Goal: Task Accomplishment & Management: Manage account settings

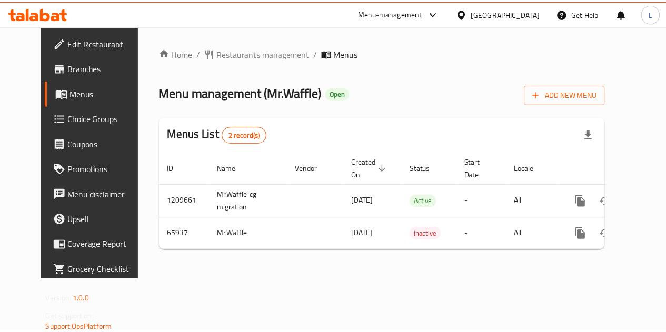
scroll to position [0, 4]
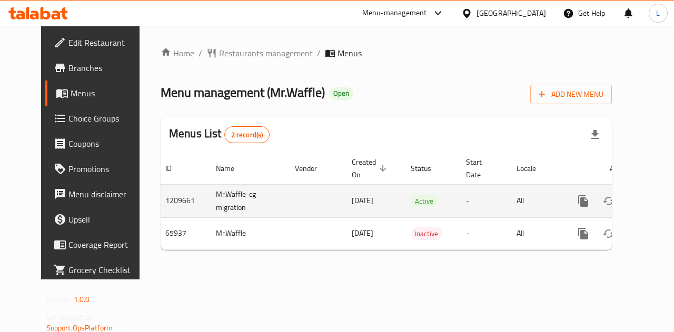
click at [653, 199] on icon "enhanced table" at bounding box center [659, 201] width 13 height 13
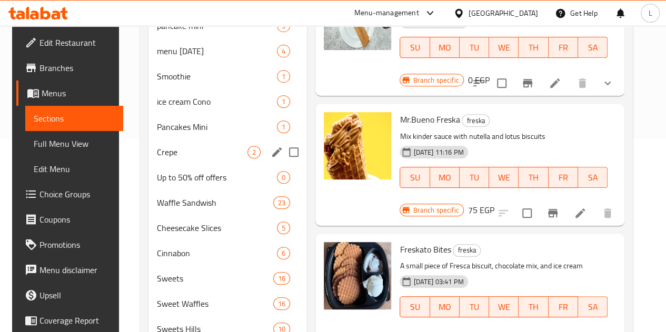
scroll to position [211, 0]
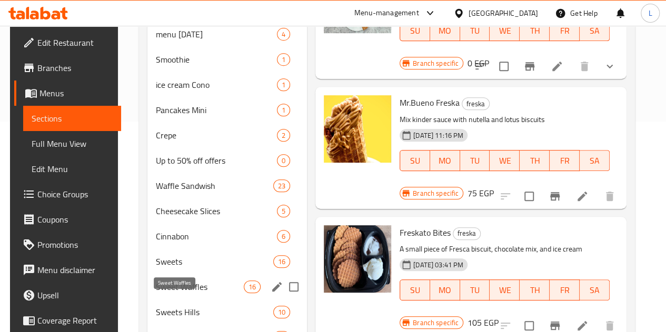
click at [193, 293] on span "Sweet Waffles" at bounding box center [200, 287] width 88 height 13
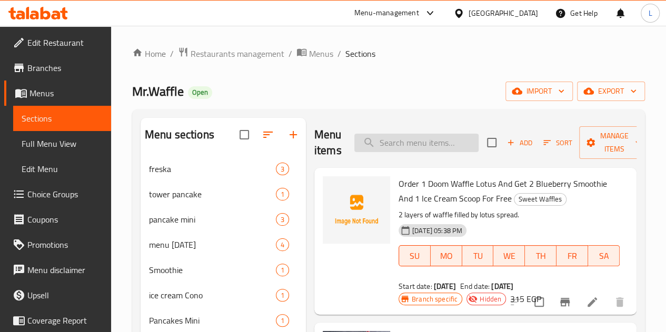
click at [400, 142] on input "search" at bounding box center [417, 143] width 124 height 18
type input "ص"
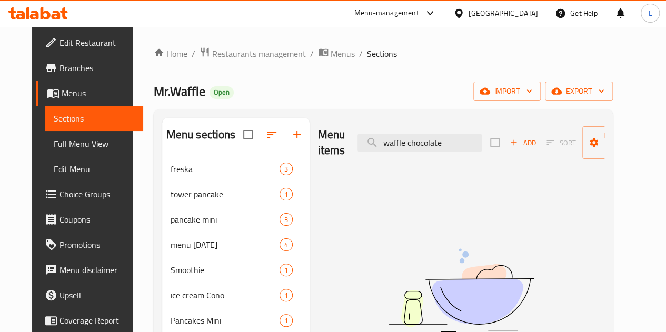
click at [400, 153] on div "Menu items waffle chocolate Add Sort Manage items" at bounding box center [461, 143] width 287 height 50
click at [395, 131] on div "Menu items waffle chocolate Add Sort Manage items" at bounding box center [461, 143] width 287 height 50
click at [410, 152] on div "Menu items waffle chocolate Add Sort Manage items" at bounding box center [461, 143] width 287 height 50
click at [405, 147] on input "waffle chocolate" at bounding box center [420, 143] width 124 height 18
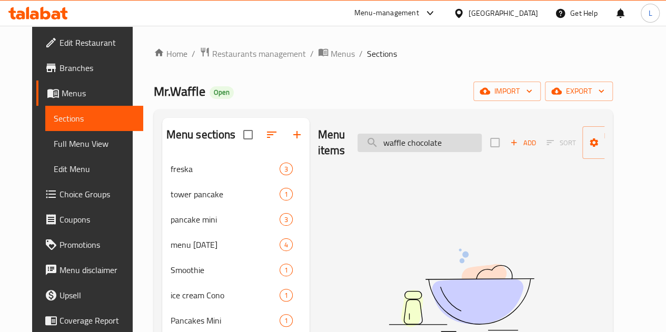
drag, startPoint x: 405, startPoint y: 147, endPoint x: 385, endPoint y: 149, distance: 20.1
click at [385, 149] on input "waffle chocolate" at bounding box center [420, 143] width 124 height 18
drag, startPoint x: 426, startPoint y: 144, endPoint x: 385, endPoint y: 149, distance: 41.4
click at [385, 149] on input "waffle chocolate" at bounding box center [420, 143] width 124 height 18
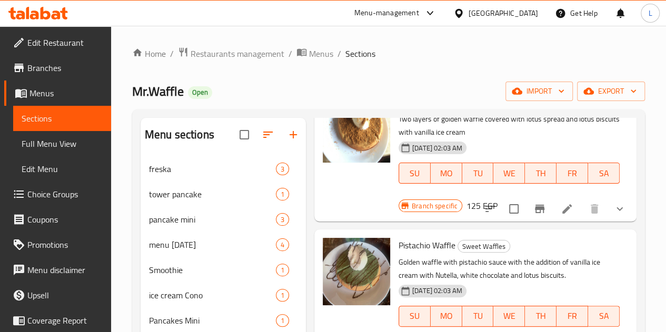
scroll to position [2687, 0]
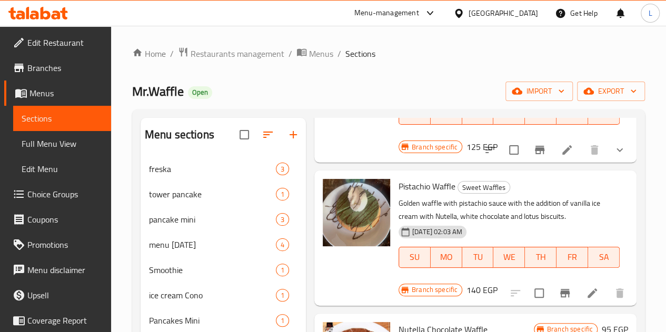
type input "waffle"
click at [399, 322] on span "Nutella Chocolate Waffle" at bounding box center [443, 330] width 89 height 16
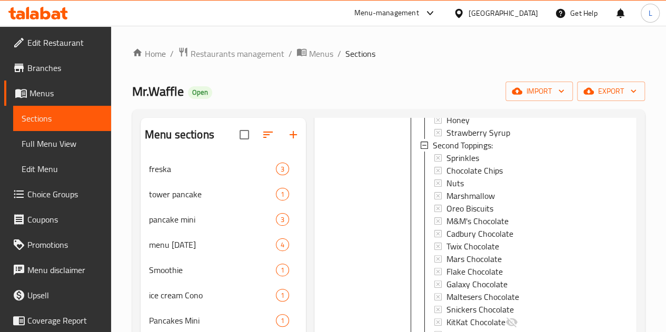
scroll to position [3267, 0]
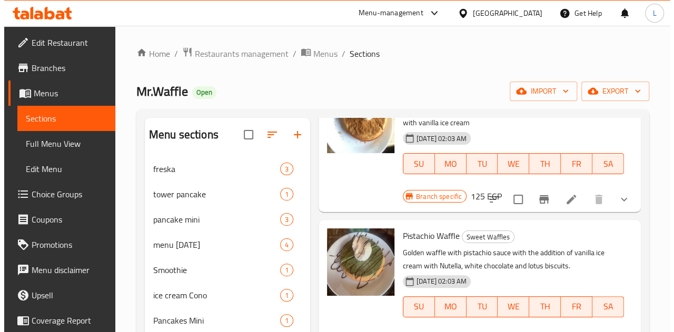
scroll to position [2718, 0]
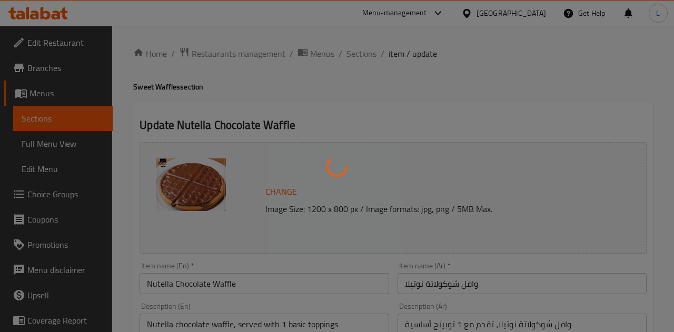
type input "الأضافات الأساسية"
type input "1"
type input "الإضافات الثانية:"
type input "0"
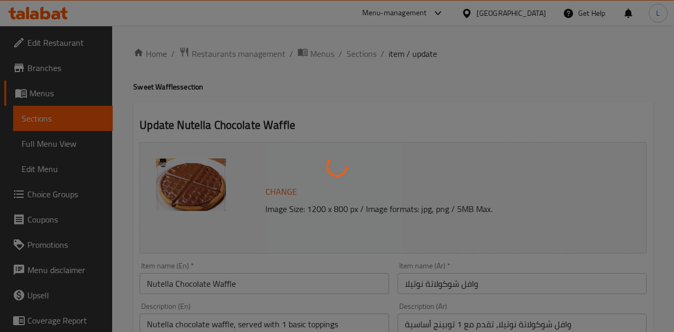
type input "10"
type input "اضافات"
type input "0"
type input "1"
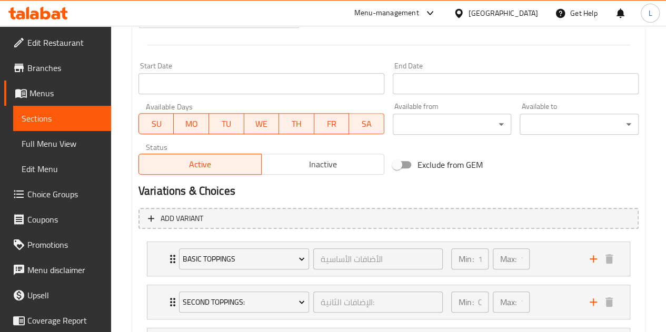
scroll to position [425, 0]
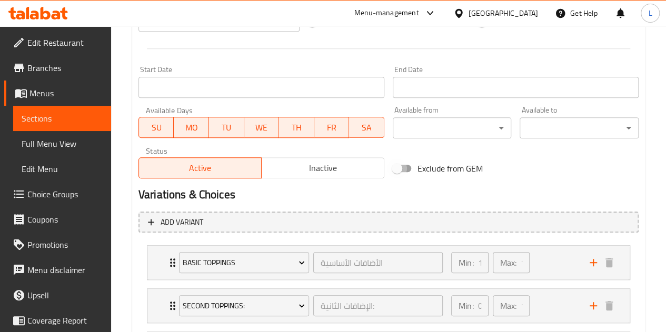
click at [404, 170] on input "Exclude from GEM" at bounding box center [397, 169] width 60 height 20
checkbox input "true"
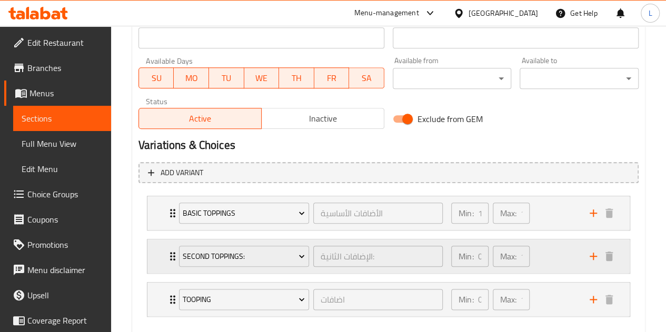
scroll to position [530, 0]
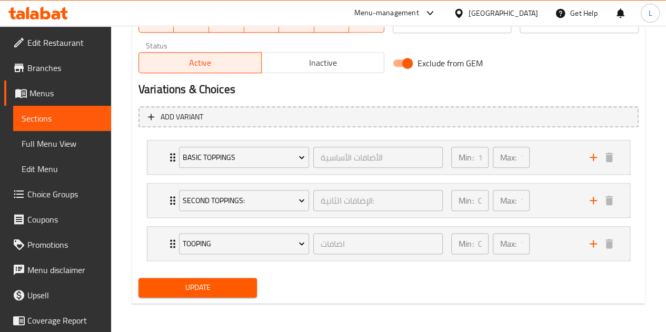
click at [241, 283] on span "Update" at bounding box center [198, 287] width 102 height 13
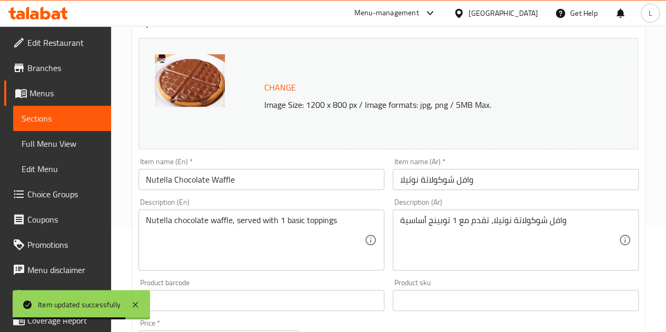
scroll to position [0, 0]
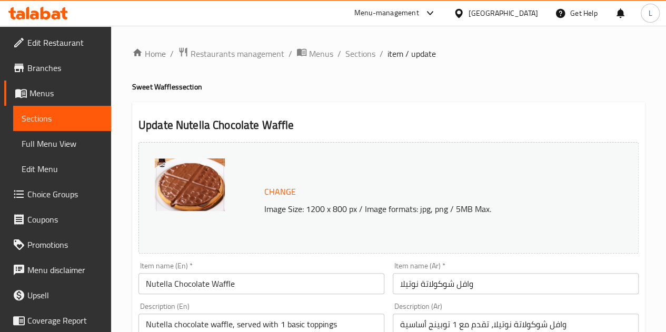
click at [50, 119] on span "Sections" at bounding box center [62, 118] width 81 height 13
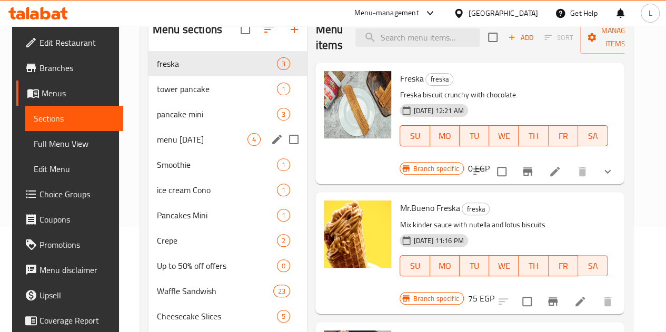
scroll to position [211, 0]
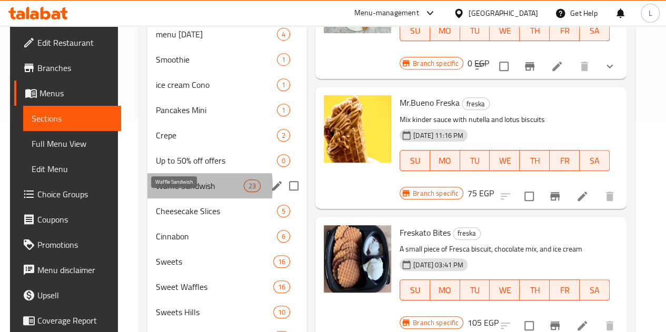
click at [175, 192] on span "Waffle Sandwish" at bounding box center [200, 186] width 88 height 13
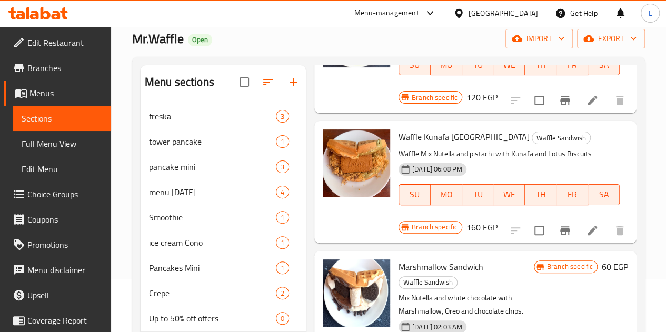
scroll to position [1264, 0]
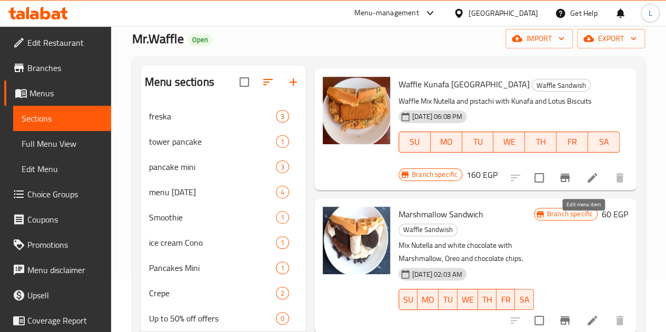
click at [588, 316] on icon at bounding box center [592, 320] width 9 height 9
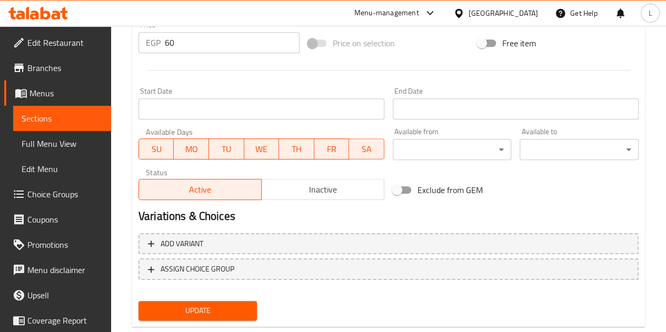
scroll to position [427, 0]
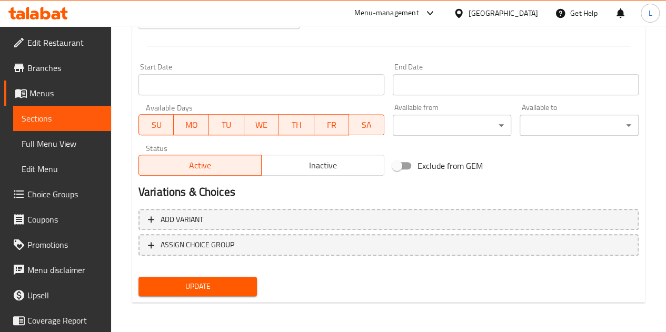
click at [396, 163] on input "Exclude from GEM" at bounding box center [397, 166] width 60 height 20
checkbox input "true"
click at [188, 285] on span "Update" at bounding box center [198, 286] width 102 height 13
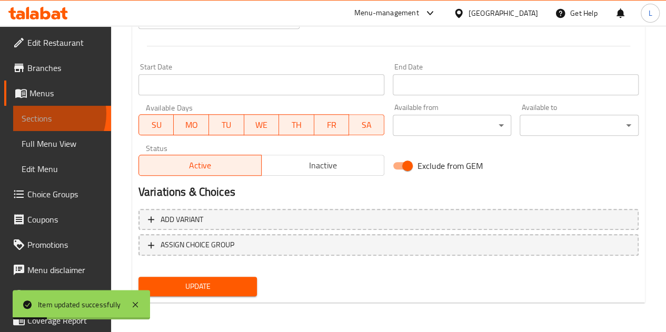
click at [46, 114] on span "Sections" at bounding box center [62, 118] width 81 height 13
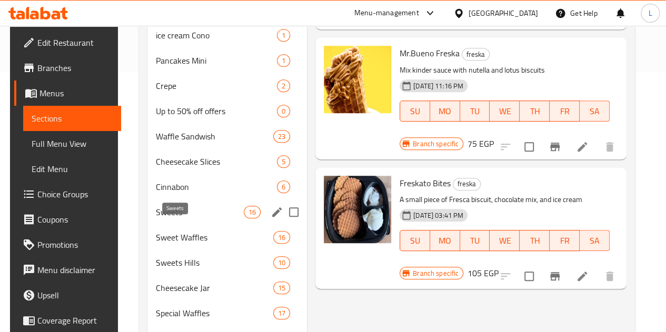
scroll to position [244, 0]
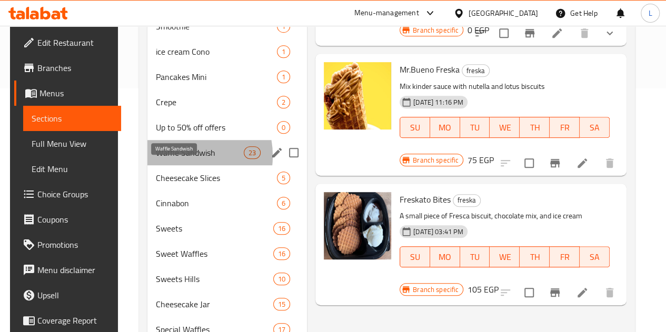
click at [175, 159] on span "Waffle Sandwish" at bounding box center [200, 152] width 88 height 13
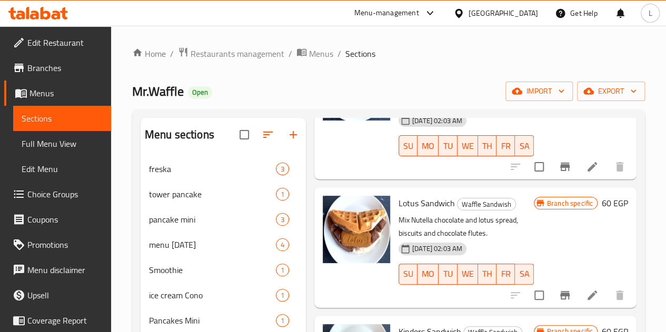
scroll to position [1528, 0]
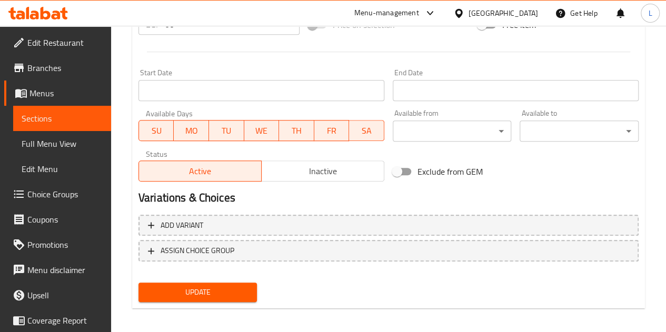
scroll to position [427, 0]
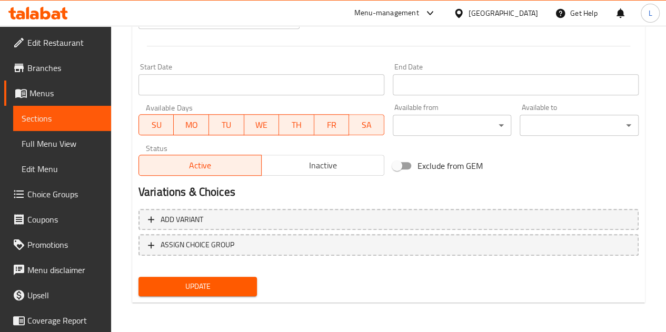
click at [388, 165] on input "Exclude from GEM" at bounding box center [397, 166] width 60 height 20
checkbox input "true"
click at [203, 290] on span "Update" at bounding box center [198, 286] width 102 height 13
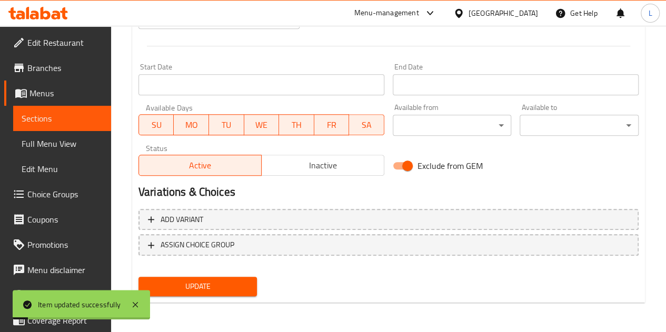
click at [66, 115] on span "Sections" at bounding box center [62, 118] width 81 height 13
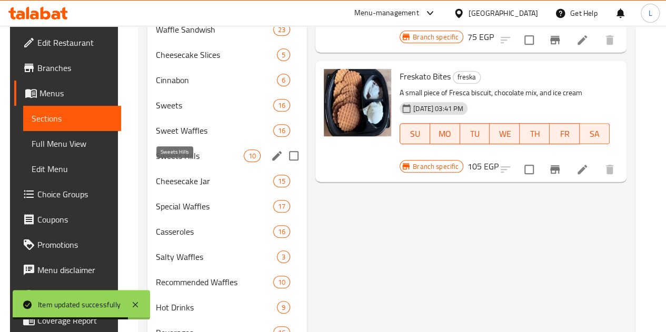
scroll to position [322, 0]
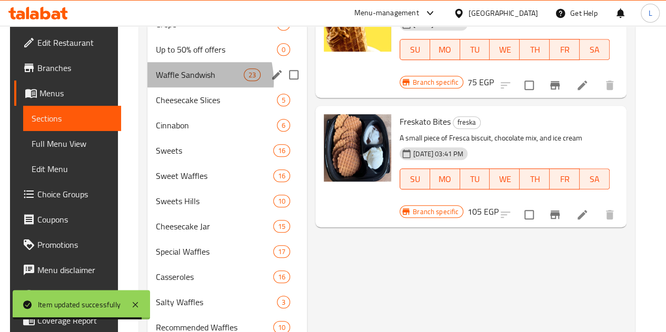
click at [176, 87] on div "Waffle Sandwish 23" at bounding box center [228, 74] width 160 height 25
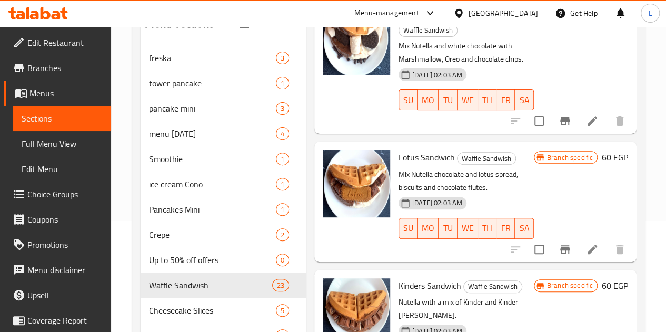
scroll to position [1423, 0]
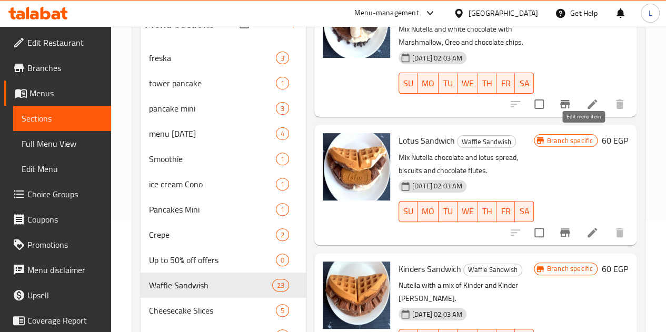
click at [586, 227] on icon at bounding box center [592, 233] width 13 height 13
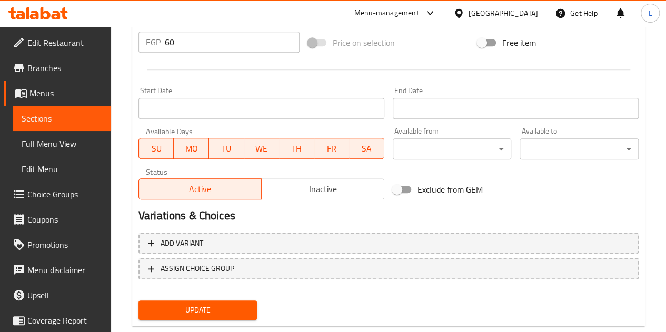
scroll to position [427, 0]
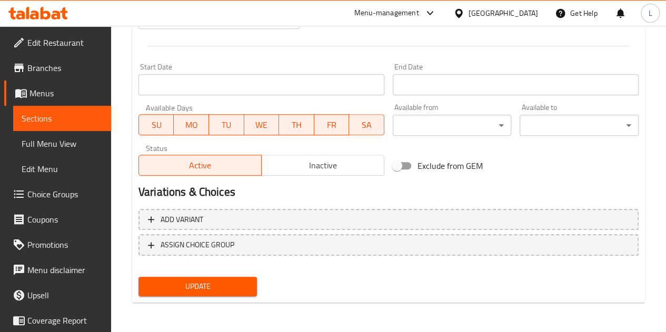
click at [407, 162] on input "Exclude from GEM" at bounding box center [397, 166] width 60 height 20
checkbox input "true"
click at [205, 298] on div "Update" at bounding box center [198, 287] width 128 height 28
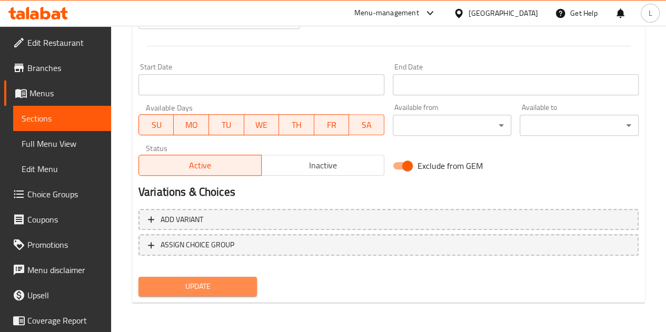
click at [208, 292] on span "Update" at bounding box center [198, 286] width 102 height 13
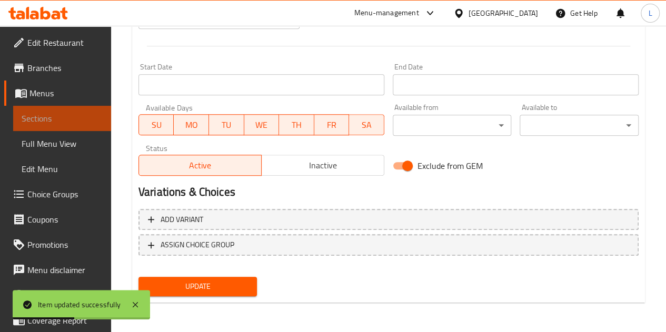
click at [66, 122] on span "Sections" at bounding box center [62, 118] width 81 height 13
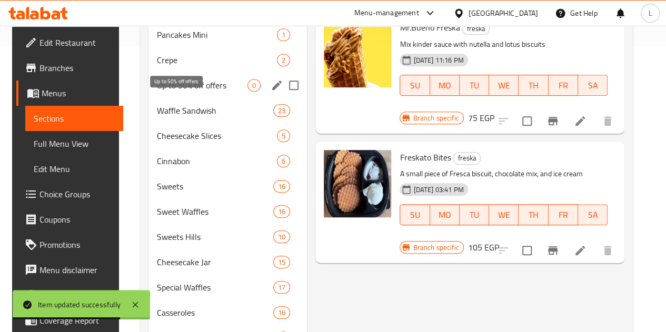
scroll to position [269, 0]
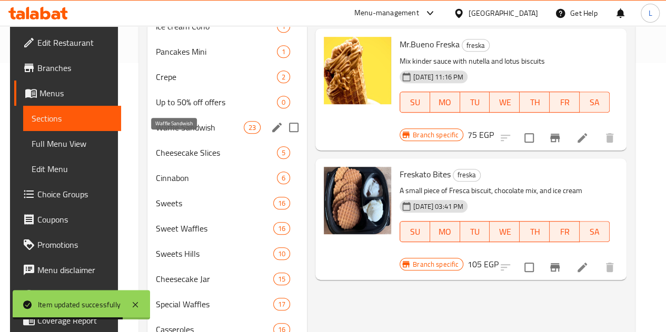
click at [179, 134] on span "Waffle Sandwish" at bounding box center [200, 127] width 88 height 13
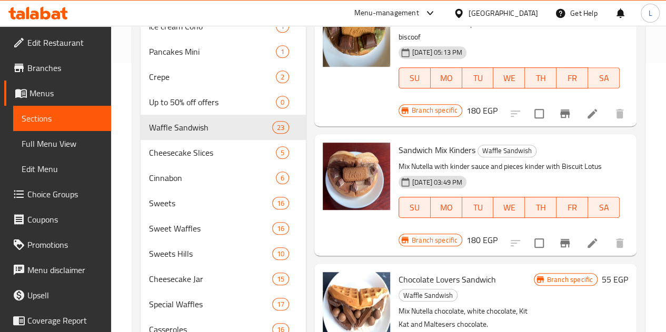
scroll to position [632, 0]
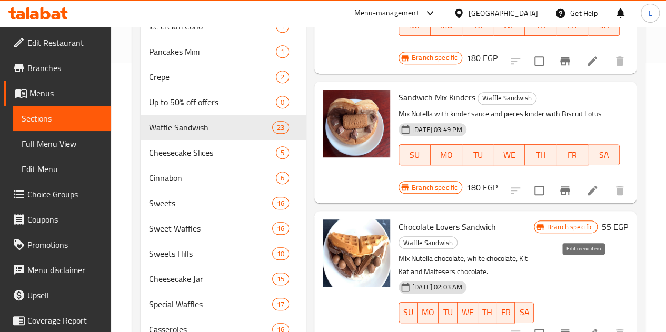
click at [589, 328] on icon at bounding box center [592, 334] width 13 height 13
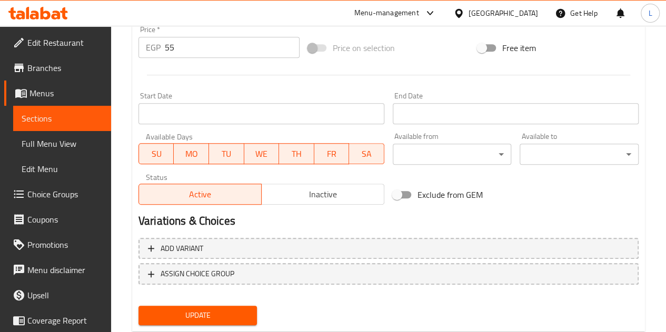
scroll to position [427, 0]
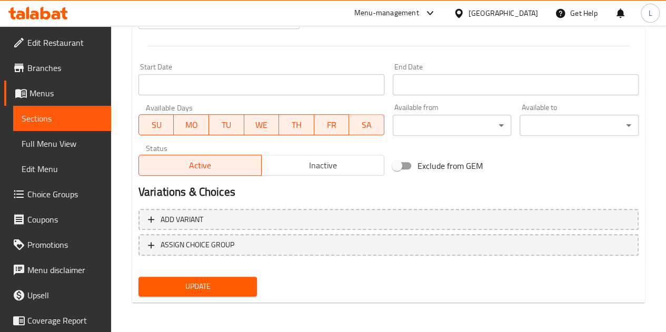
click at [409, 166] on input "Exclude from GEM" at bounding box center [397, 166] width 60 height 20
checkbox input "true"
click at [205, 284] on span "Update" at bounding box center [198, 286] width 102 height 13
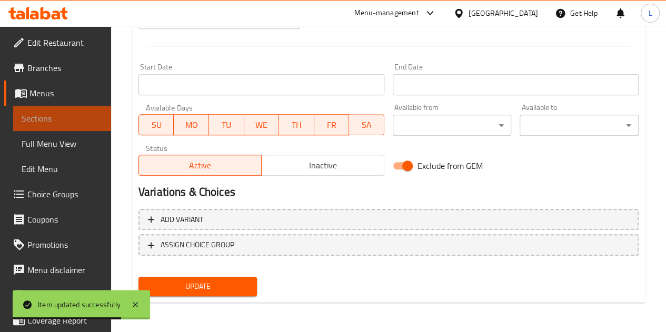
click at [65, 120] on span "Sections" at bounding box center [62, 118] width 81 height 13
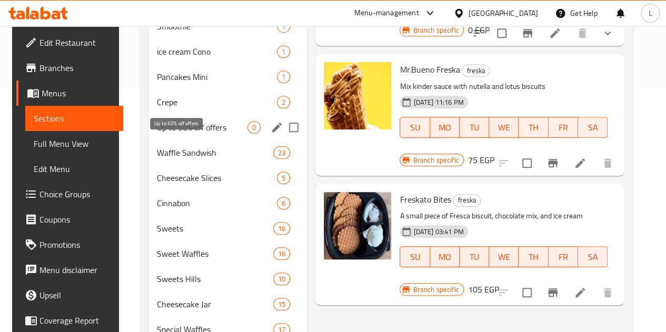
scroll to position [191, 0]
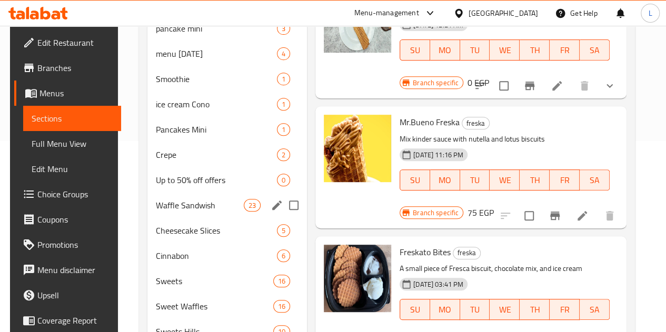
click at [185, 212] on span "Waffle Sandwish" at bounding box center [200, 205] width 88 height 13
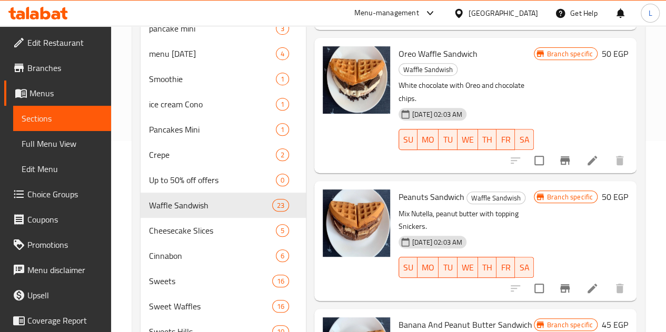
scroll to position [1844, 0]
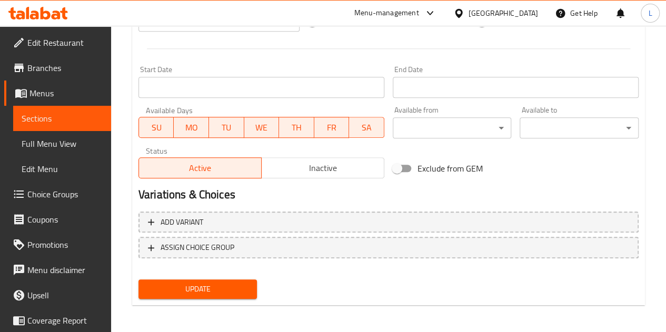
scroll to position [427, 0]
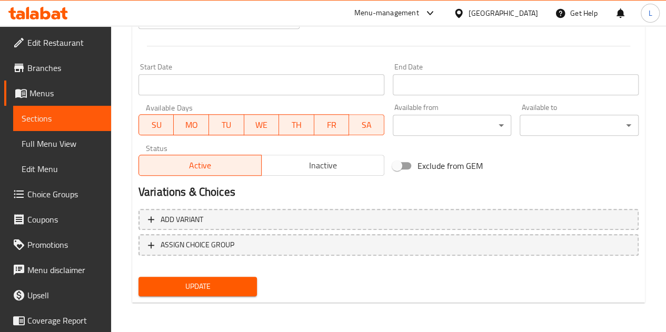
click at [411, 163] on input "Exclude from GEM" at bounding box center [397, 166] width 60 height 20
checkbox input "true"
click at [215, 293] on button "Update" at bounding box center [198, 286] width 119 height 19
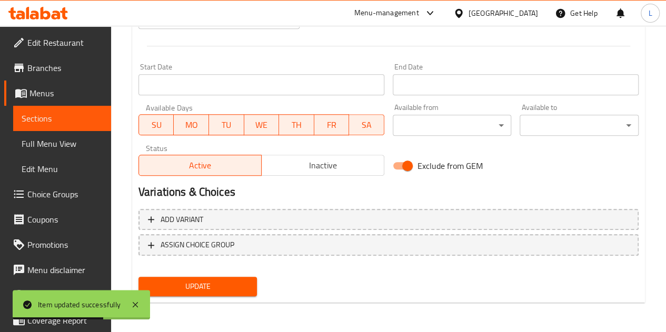
click at [50, 121] on span "Sections" at bounding box center [62, 118] width 81 height 13
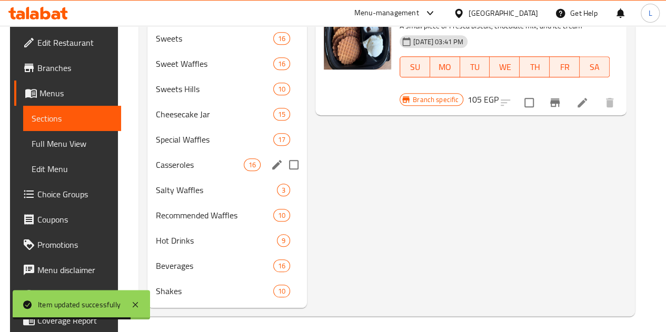
scroll to position [402, 0]
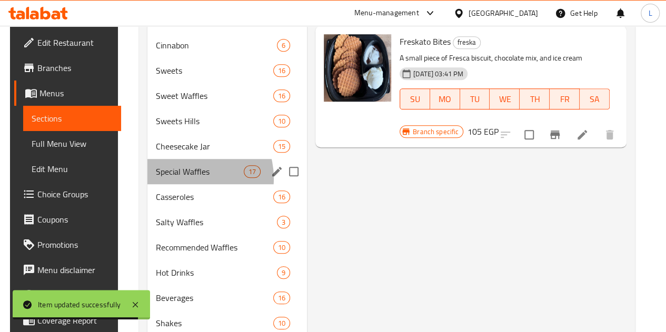
click at [182, 184] on div "Special Waffles 17" at bounding box center [228, 171] width 160 height 25
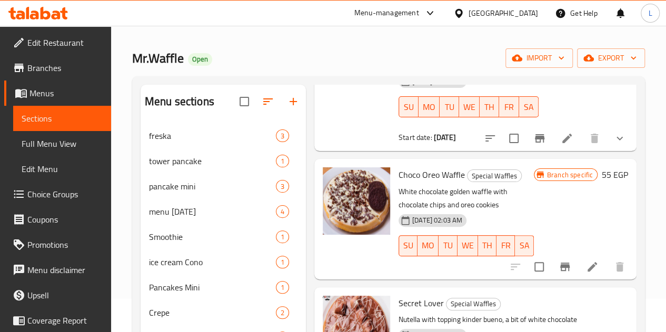
scroll to position [948, 0]
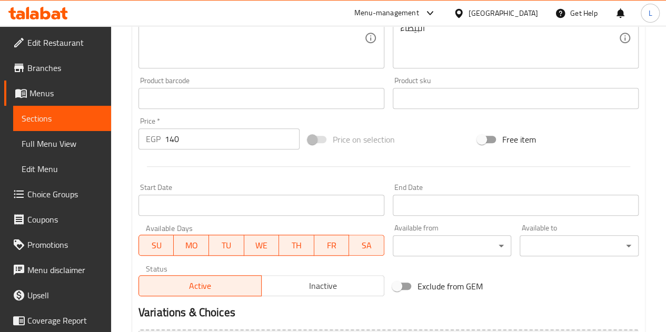
scroll to position [427, 0]
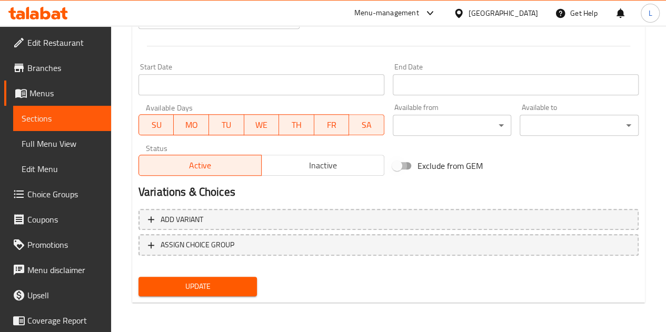
click at [413, 165] on input "Exclude from GEM" at bounding box center [397, 166] width 60 height 20
checkbox input "true"
click at [202, 297] on div "Update" at bounding box center [198, 287] width 128 height 28
click at [202, 293] on span "Update" at bounding box center [198, 286] width 102 height 13
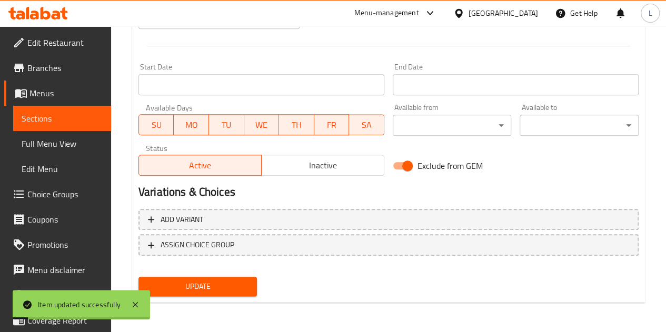
click at [64, 120] on span "Sections" at bounding box center [62, 118] width 81 height 13
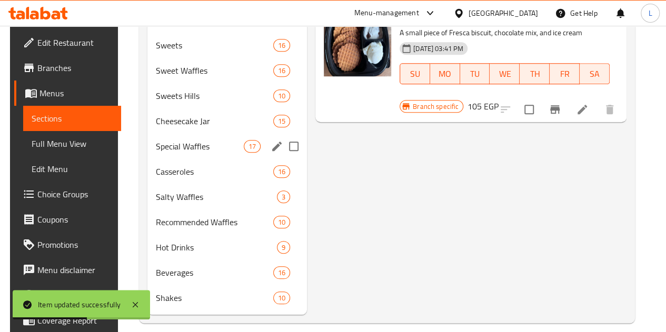
click at [182, 159] on div "Special Waffles 17" at bounding box center [228, 146] width 160 height 25
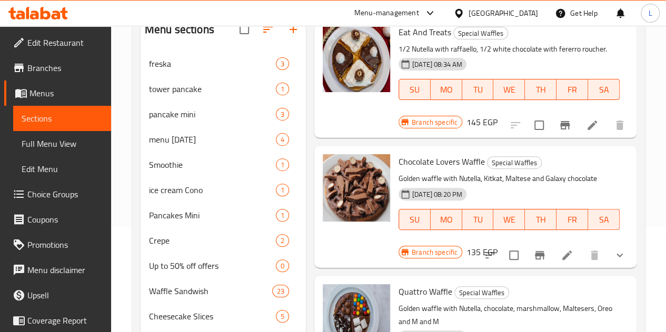
scroll to position [1264, 0]
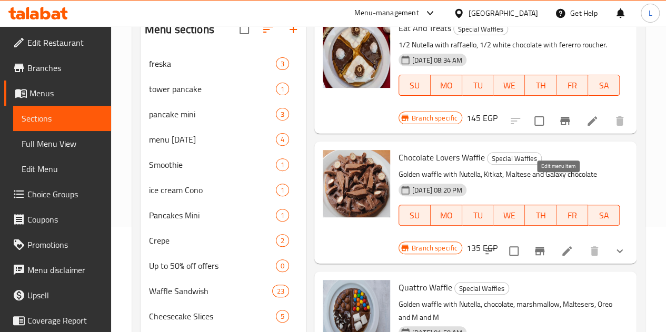
click at [561, 245] on icon at bounding box center [567, 251] width 13 height 13
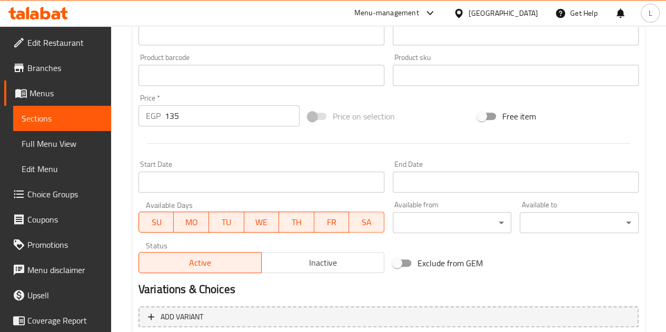
scroll to position [369, 0]
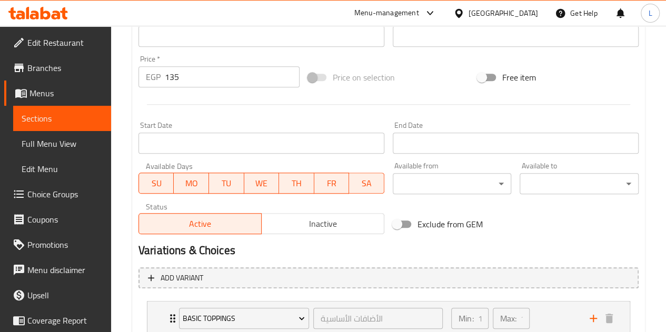
click at [413, 224] on input "Exclude from GEM" at bounding box center [397, 224] width 60 height 20
checkbox input "true"
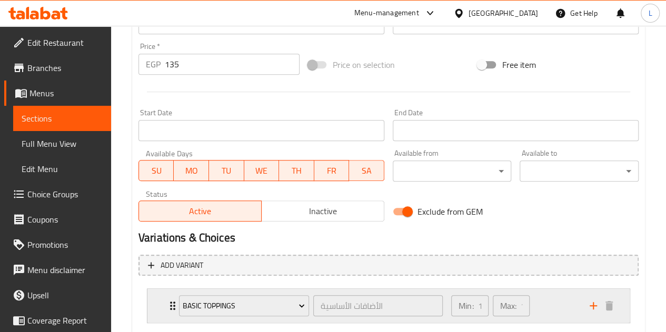
scroll to position [444, 0]
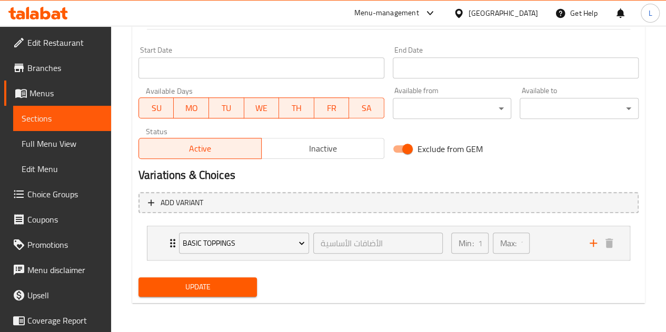
click at [218, 289] on span "Update" at bounding box center [198, 287] width 102 height 13
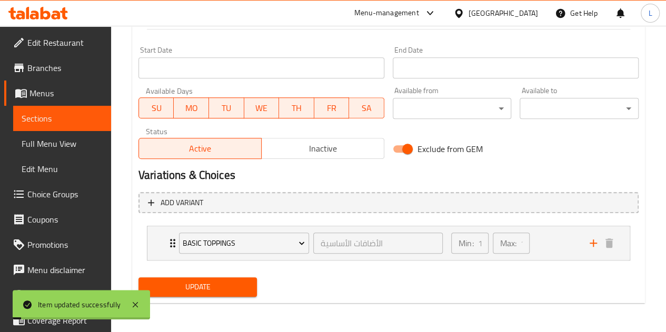
click at [54, 114] on span "Sections" at bounding box center [62, 118] width 81 height 13
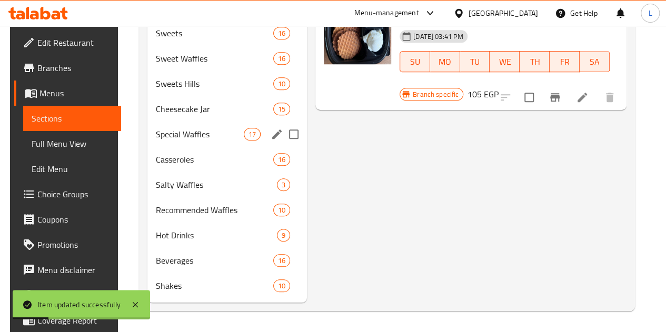
click at [182, 138] on div "Special Waffles 17" at bounding box center [228, 134] width 160 height 25
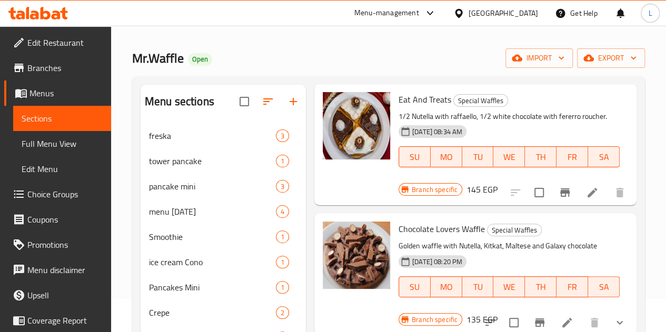
scroll to position [1317, 0]
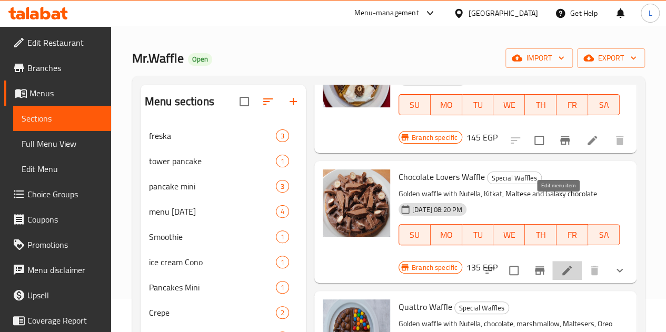
click at [561, 264] on icon at bounding box center [567, 270] width 13 height 13
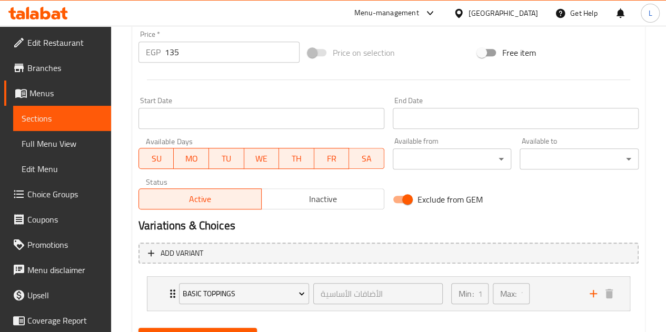
scroll to position [444, 0]
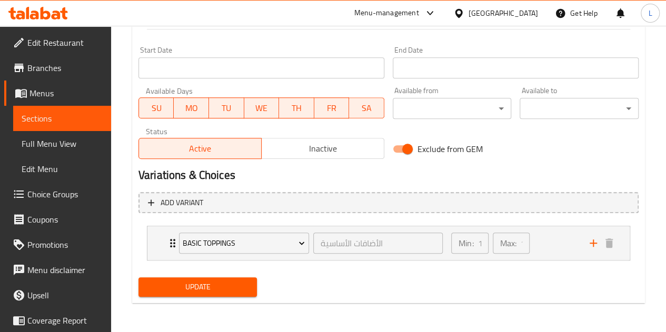
click at [68, 124] on span "Sections" at bounding box center [62, 118] width 81 height 13
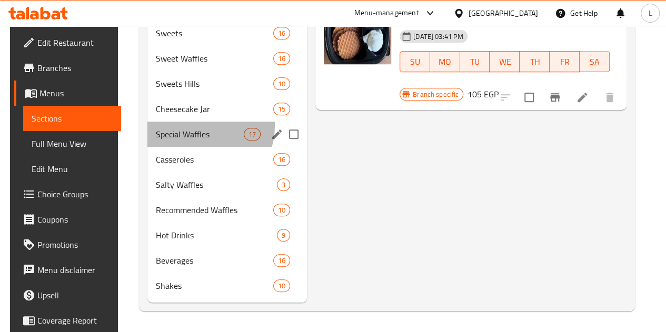
click at [190, 136] on div "Special Waffles 17" at bounding box center [228, 134] width 160 height 25
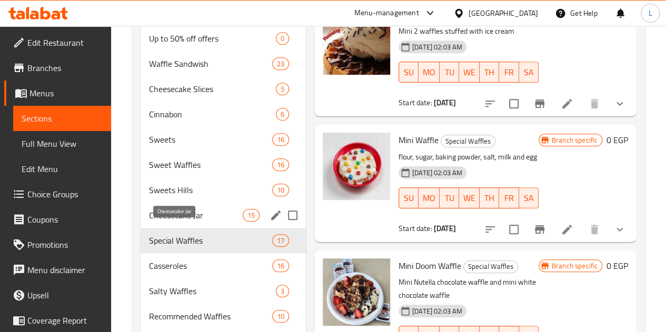
scroll to position [349, 0]
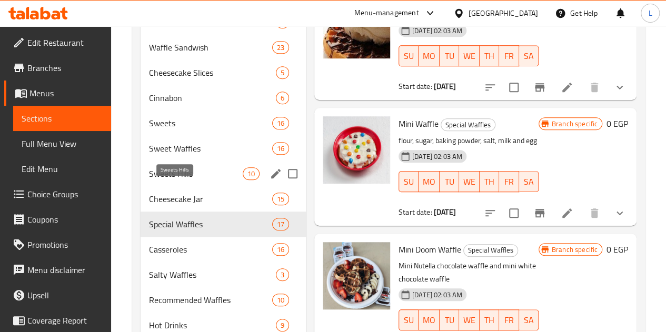
click at [184, 180] on span "Sweets Hills" at bounding box center [196, 174] width 94 height 13
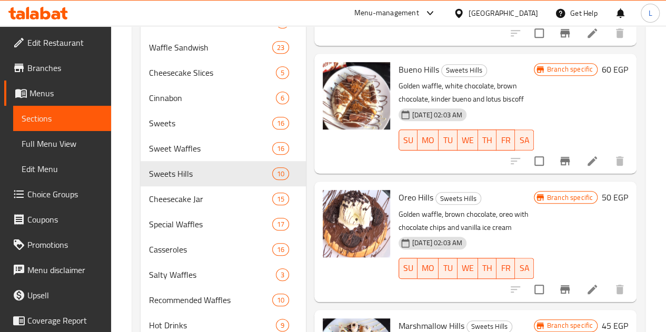
scroll to position [53, 0]
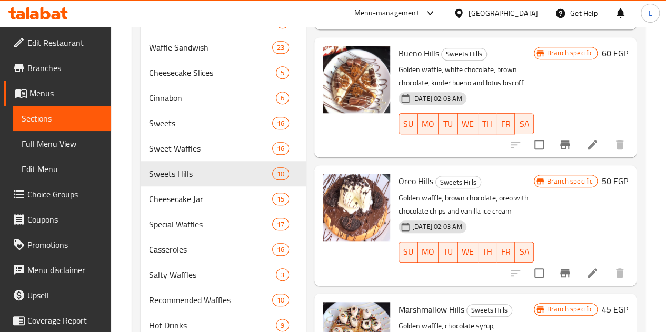
click at [586, 268] on icon at bounding box center [592, 273] width 13 height 13
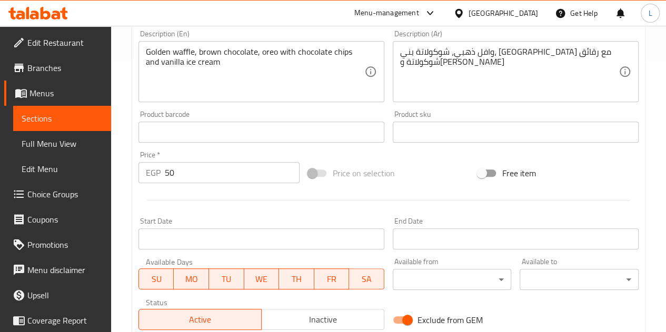
scroll to position [217, 0]
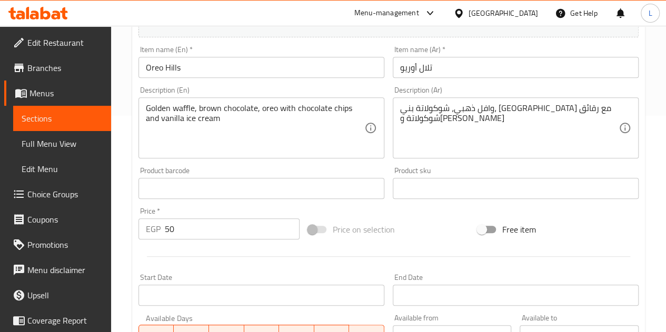
click at [64, 115] on span "Sections" at bounding box center [62, 118] width 81 height 13
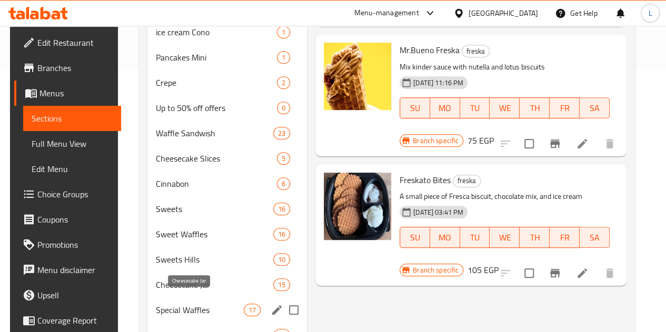
scroll to position [421, 0]
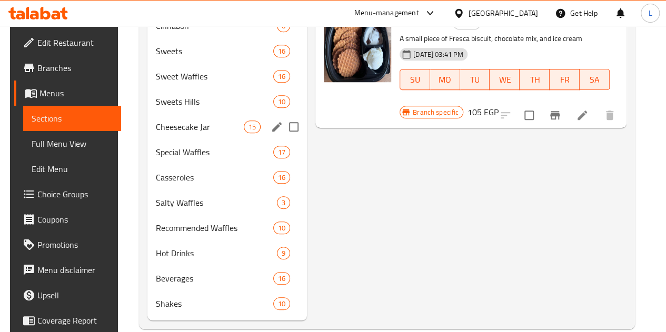
click at [187, 108] on span "Sweets Hills" at bounding box center [214, 101] width 117 height 13
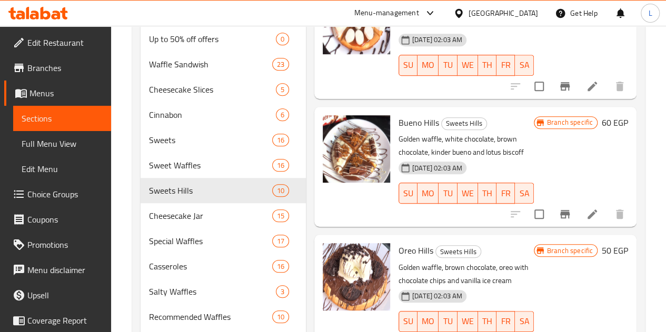
scroll to position [316, 0]
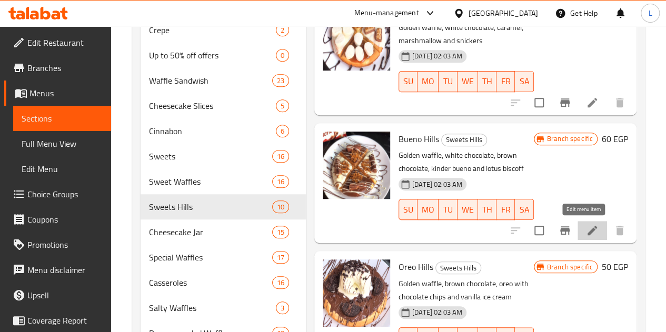
click at [589, 230] on icon at bounding box center [592, 230] width 13 height 13
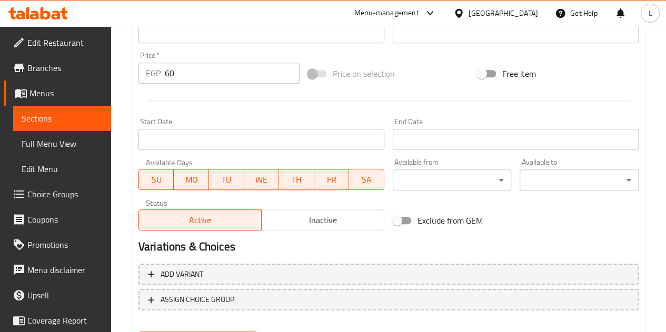
scroll to position [427, 0]
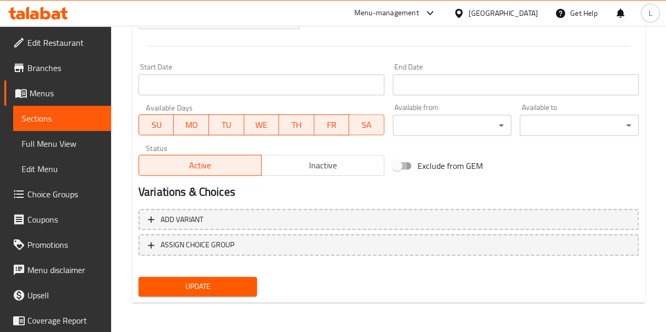
click at [404, 168] on input "Exclude from GEM" at bounding box center [397, 166] width 60 height 20
checkbox input "true"
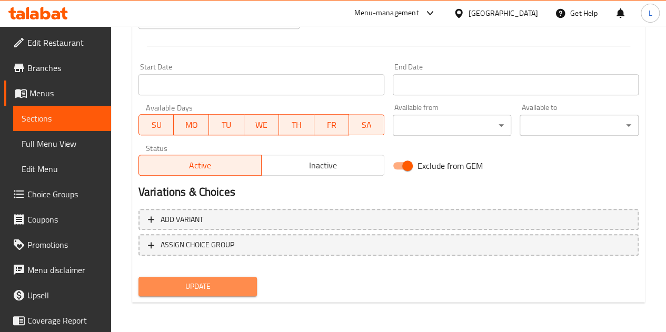
click at [229, 283] on span "Update" at bounding box center [198, 286] width 102 height 13
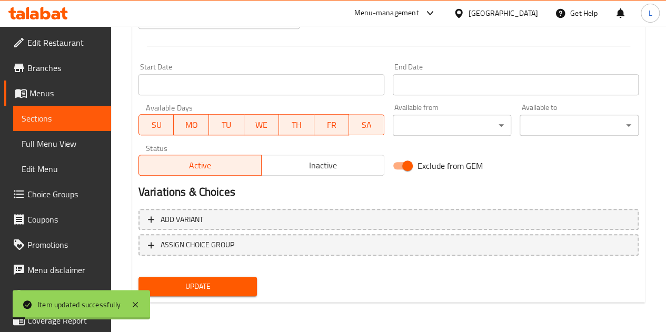
click at [61, 120] on span "Sections" at bounding box center [62, 118] width 81 height 13
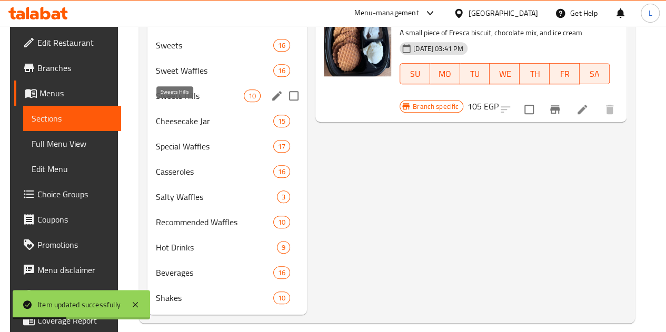
click at [196, 102] on span "Sweets Hills" at bounding box center [200, 96] width 88 height 13
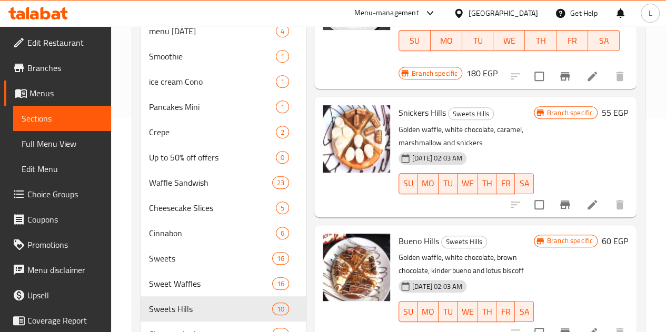
scroll to position [191, 0]
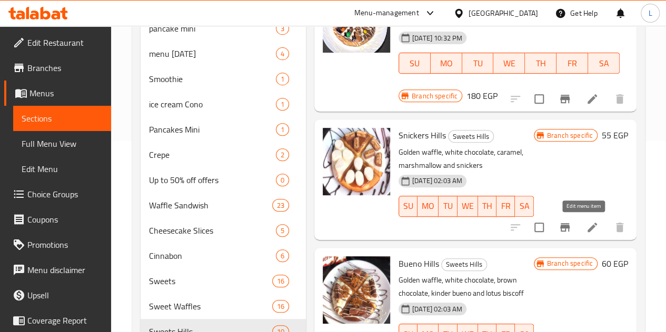
click at [586, 224] on icon at bounding box center [592, 227] width 13 height 13
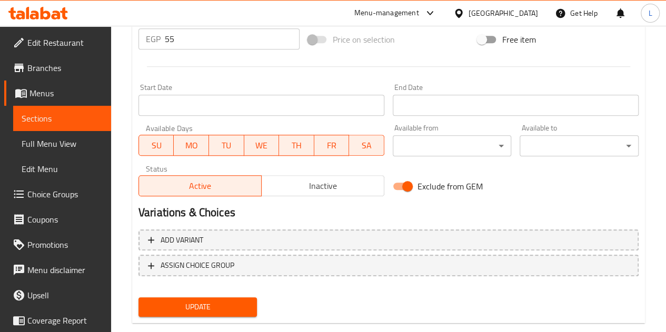
scroll to position [427, 0]
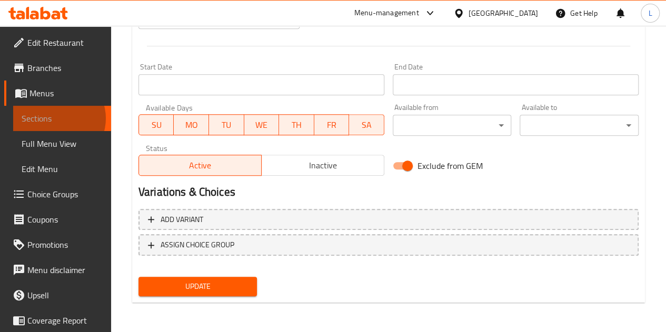
click at [58, 119] on span "Sections" at bounding box center [62, 118] width 81 height 13
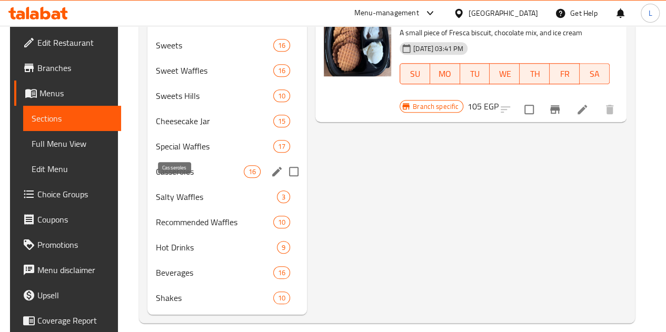
click at [189, 178] on span "Casseroles" at bounding box center [200, 171] width 88 height 13
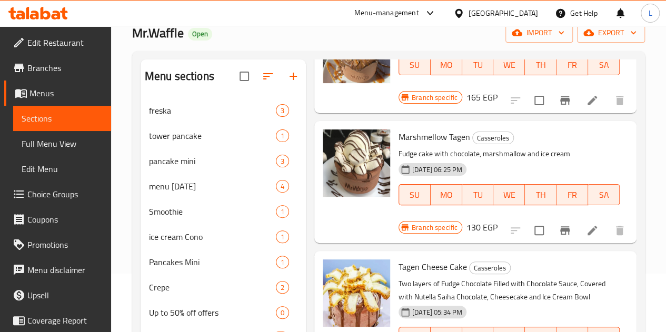
scroll to position [158, 0]
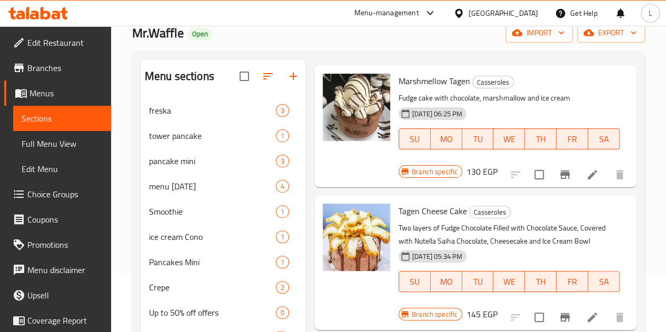
click at [578, 165] on li at bounding box center [593, 174] width 30 height 19
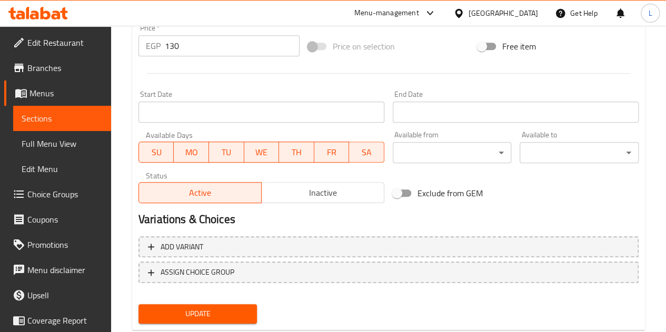
scroll to position [427, 0]
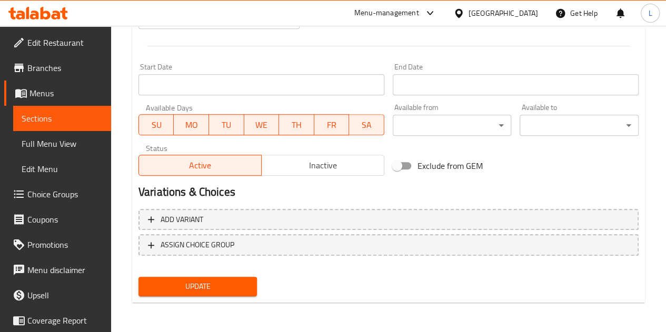
click at [408, 162] on input "Exclude from GEM" at bounding box center [397, 166] width 60 height 20
checkbox input "true"
click at [226, 286] on span "Update" at bounding box center [198, 286] width 102 height 13
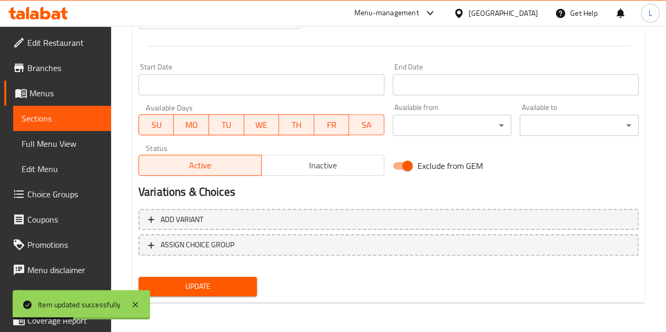
click at [44, 117] on span "Sections" at bounding box center [62, 118] width 81 height 13
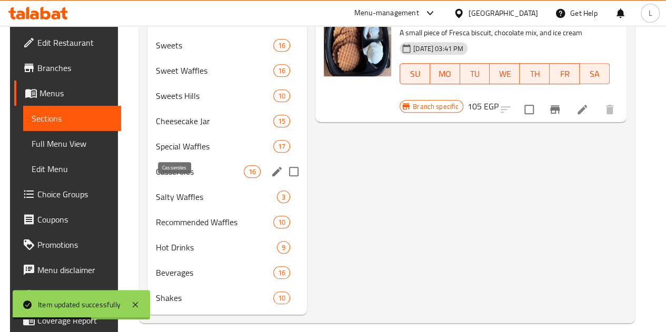
click at [182, 178] on span "Casseroles" at bounding box center [200, 171] width 88 height 13
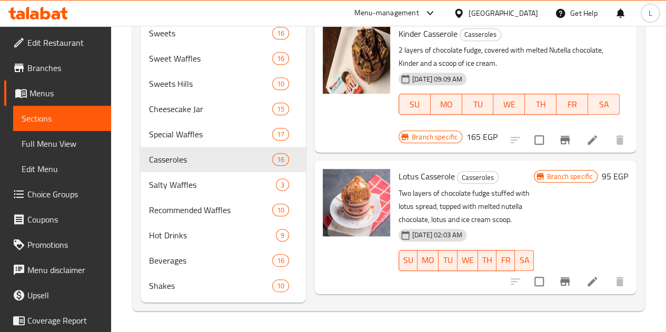
scroll to position [843, 0]
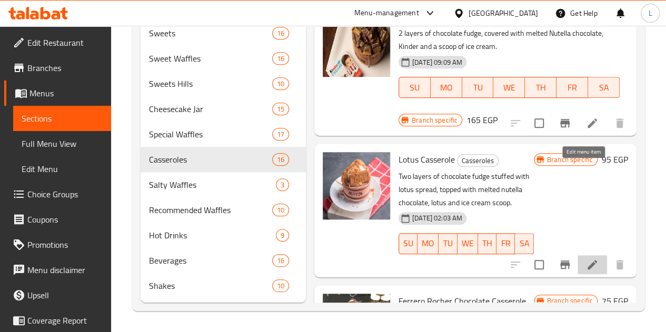
click at [588, 260] on icon at bounding box center [592, 264] width 9 height 9
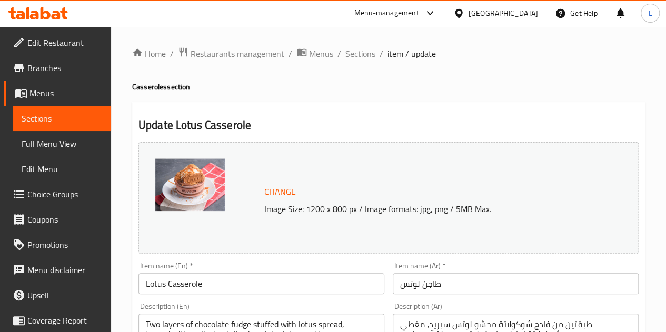
scroll to position [427, 0]
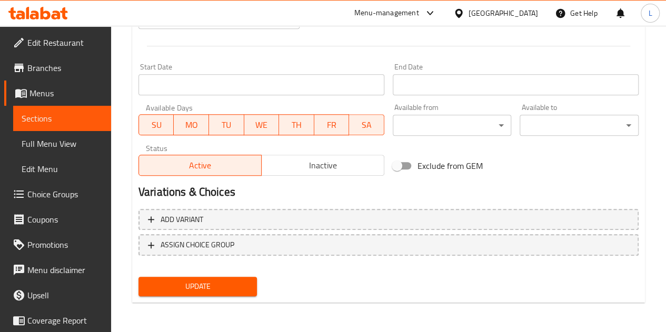
click at [409, 171] on input "Exclude from GEM" at bounding box center [397, 166] width 60 height 20
checkbox input "true"
click at [214, 283] on span "Update" at bounding box center [198, 286] width 102 height 13
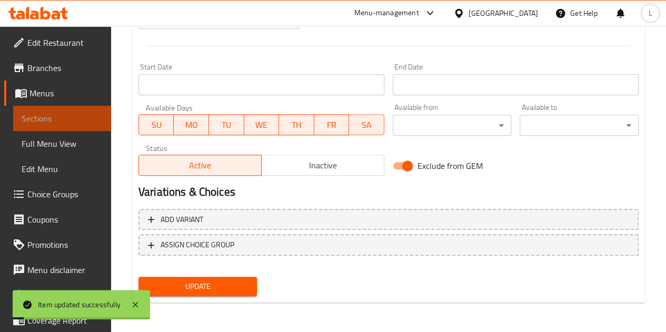
click at [62, 114] on span "Sections" at bounding box center [62, 118] width 81 height 13
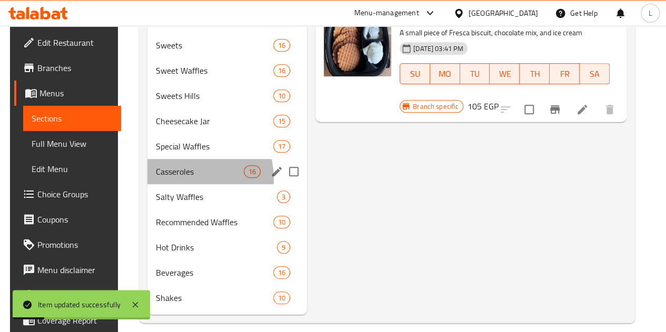
click at [182, 184] on div "Casseroles 16" at bounding box center [228, 171] width 160 height 25
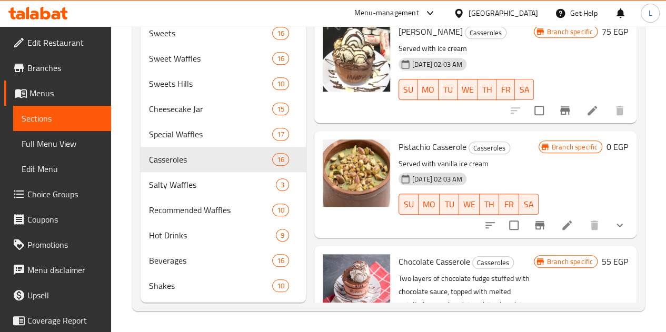
scroll to position [1452, 0]
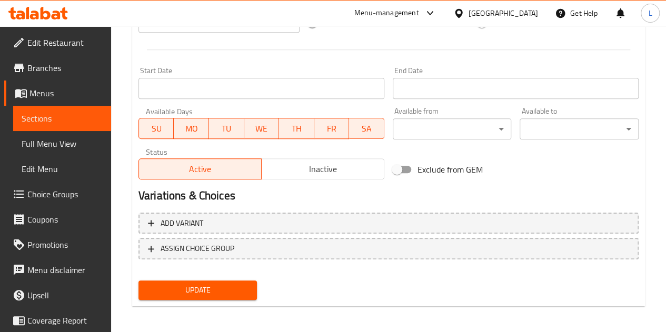
scroll to position [427, 0]
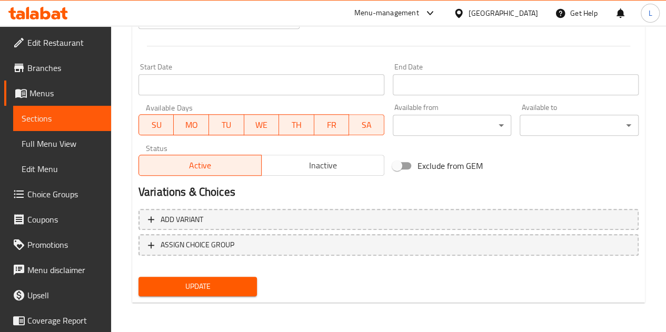
click at [403, 168] on input "Exclude from GEM" at bounding box center [397, 166] width 60 height 20
checkbox input "true"
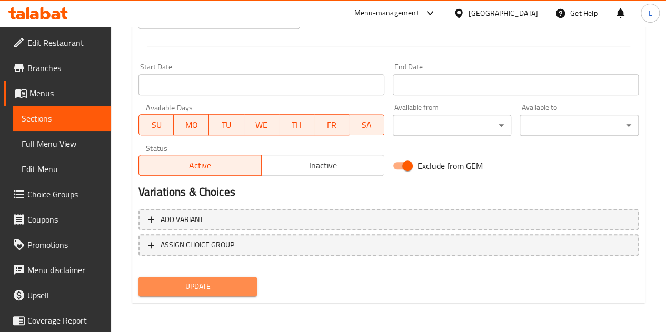
click at [207, 290] on span "Update" at bounding box center [198, 286] width 102 height 13
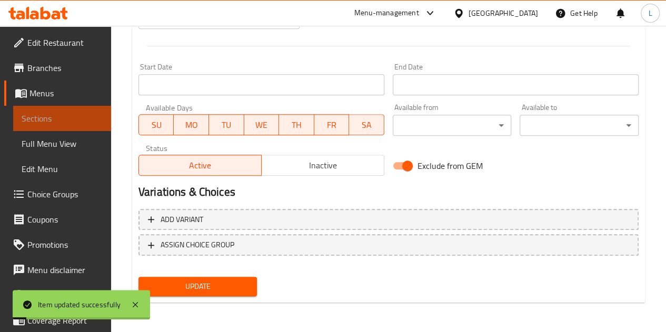
click at [70, 113] on span "Sections" at bounding box center [62, 118] width 81 height 13
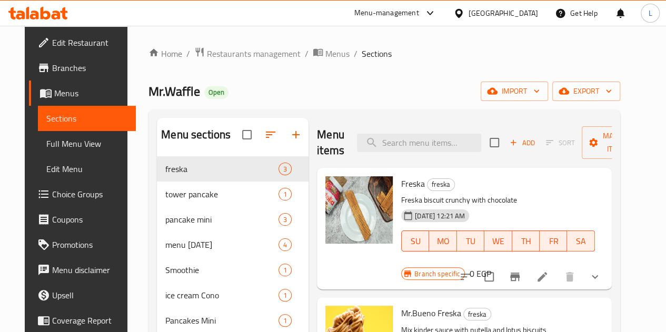
click at [419, 11] on div "Menu-management" at bounding box center [387, 13] width 65 height 13
click at [449, 44] on div "All Plugins" at bounding box center [408, 46] width 158 height 24
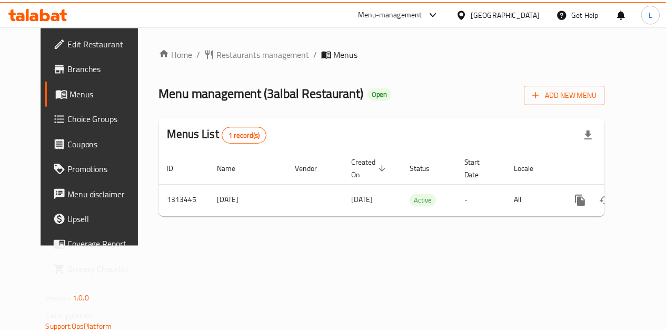
scroll to position [0, 4]
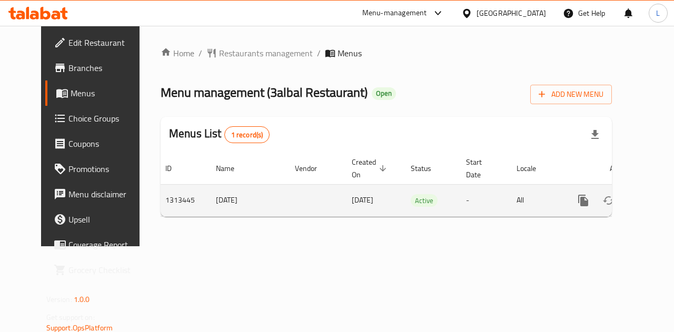
click at [647, 201] on link "enhanced table" at bounding box center [659, 200] width 25 height 25
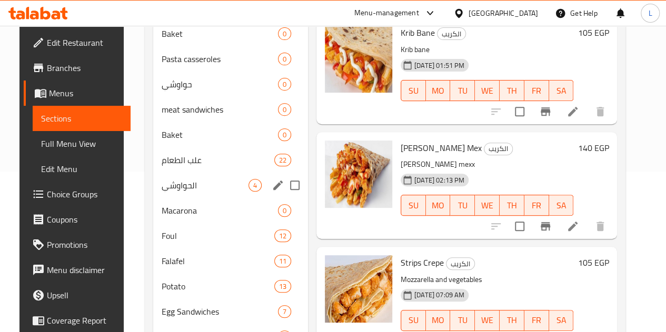
scroll to position [147, 0]
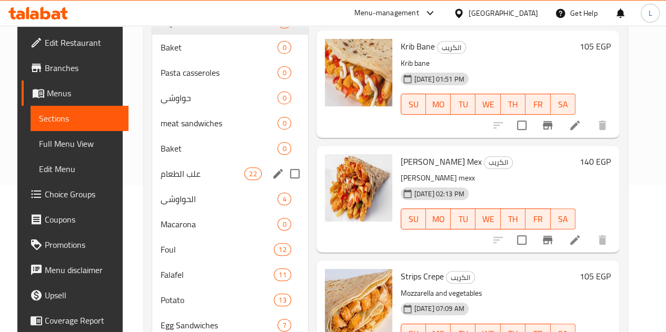
click at [192, 180] on span "علب الطعام" at bounding box center [203, 174] width 84 height 13
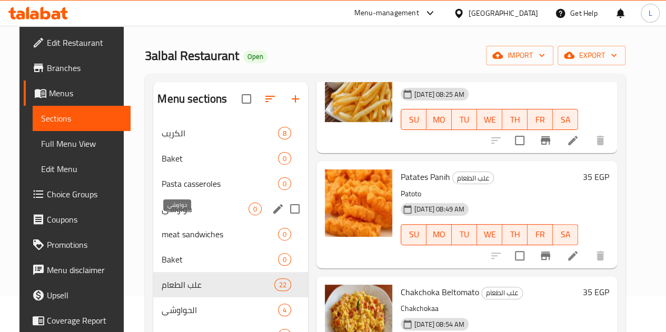
scroll to position [53, 0]
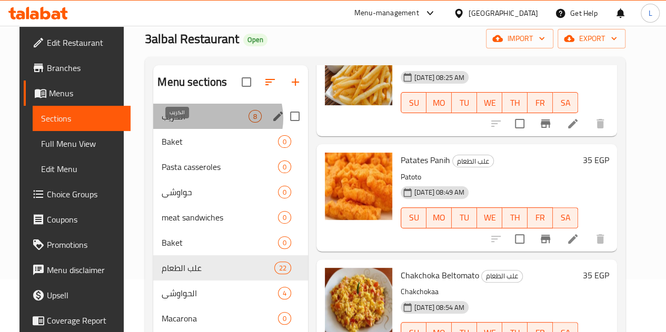
click at [204, 123] on span "الكريب" at bounding box center [205, 116] width 87 height 13
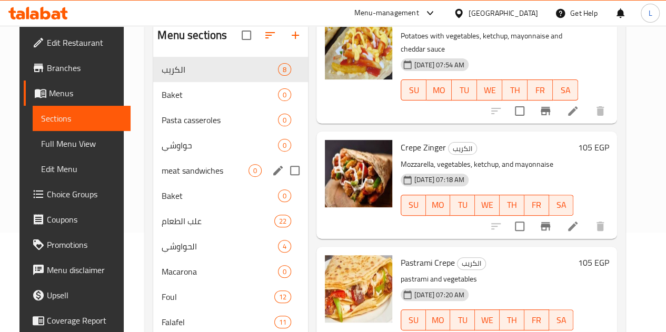
scroll to position [42, 0]
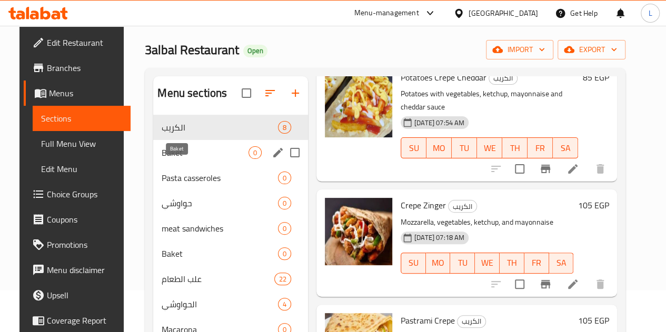
click at [185, 159] on span "Baket" at bounding box center [205, 152] width 87 height 13
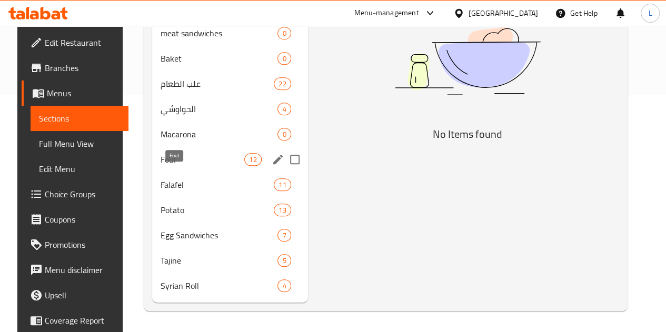
scroll to position [200, 0]
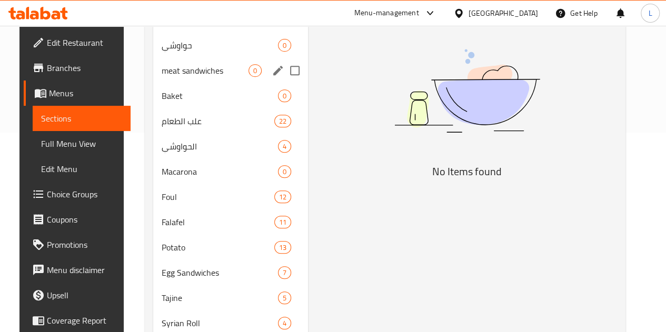
click at [183, 83] on div "meat sandwiches 0" at bounding box center [230, 70] width 155 height 25
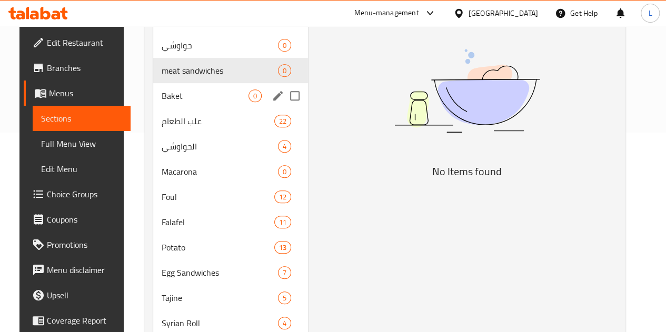
click at [184, 109] on div "Baket 0" at bounding box center [230, 95] width 155 height 25
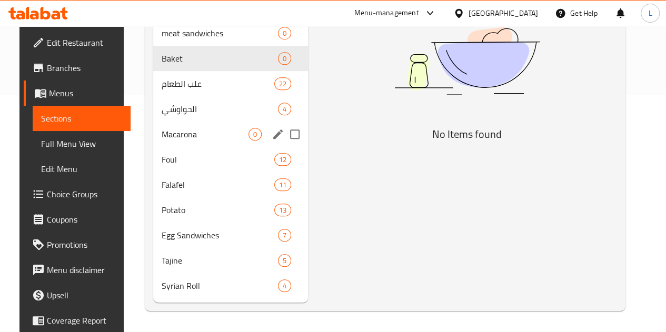
scroll to position [252, 0]
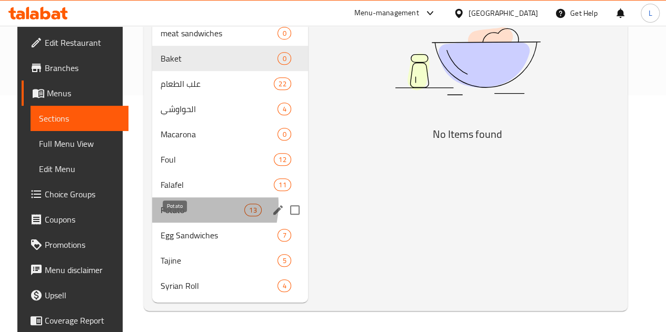
click at [174, 205] on span "Potato" at bounding box center [203, 210] width 84 height 13
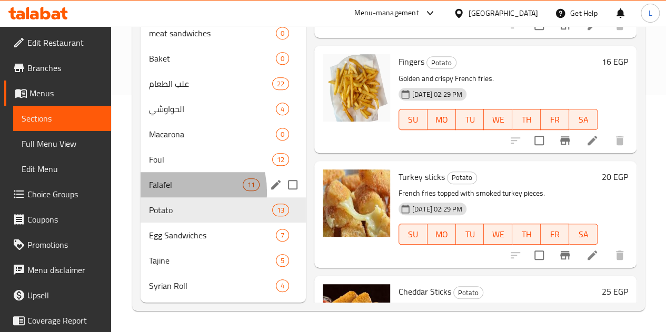
click at [178, 192] on div "Falafel 11" at bounding box center [223, 184] width 165 height 25
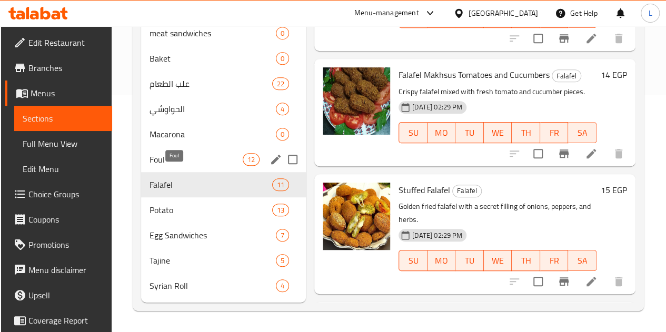
click at [182, 164] on span "Foul" at bounding box center [196, 159] width 93 height 13
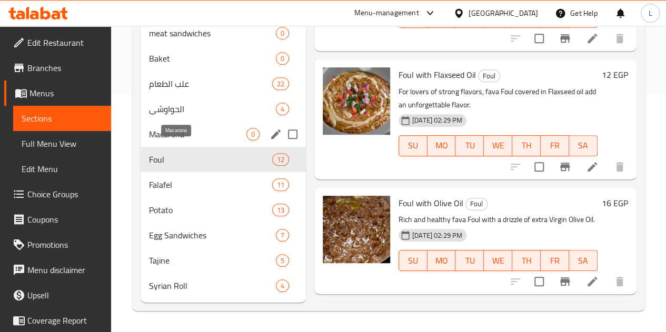
click at [185, 138] on span "Macarona" at bounding box center [197, 134] width 97 height 13
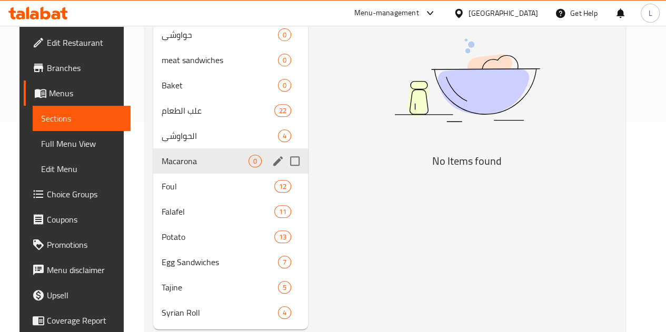
scroll to position [147, 0]
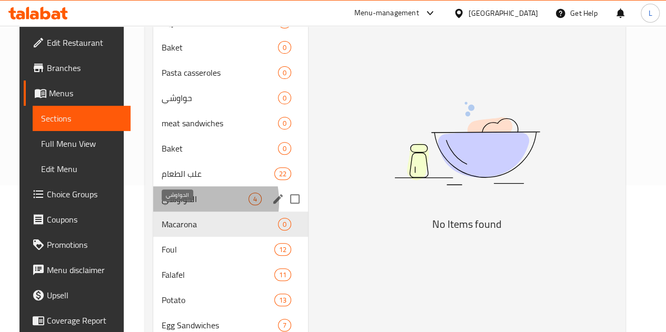
click at [180, 205] on span "الحواوشي" at bounding box center [205, 199] width 87 height 13
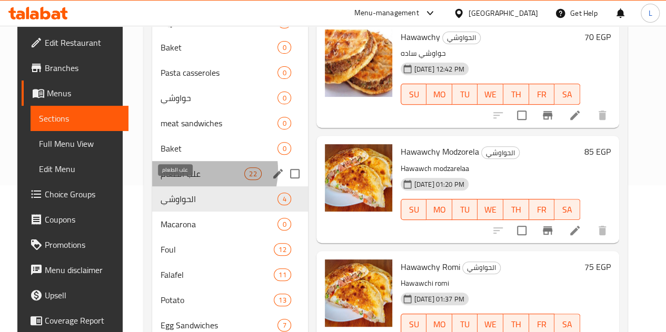
click at [183, 180] on span "علب الطعام" at bounding box center [203, 174] width 84 height 13
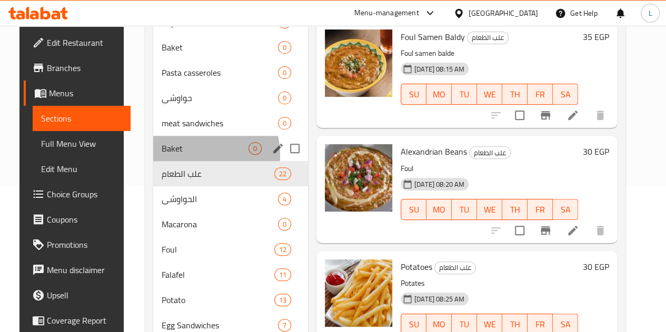
click at [183, 161] on div "Baket 0" at bounding box center [230, 148] width 155 height 25
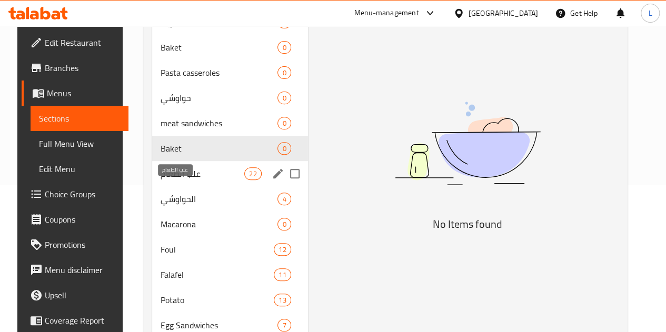
click at [184, 180] on span "علب الطعام" at bounding box center [203, 174] width 84 height 13
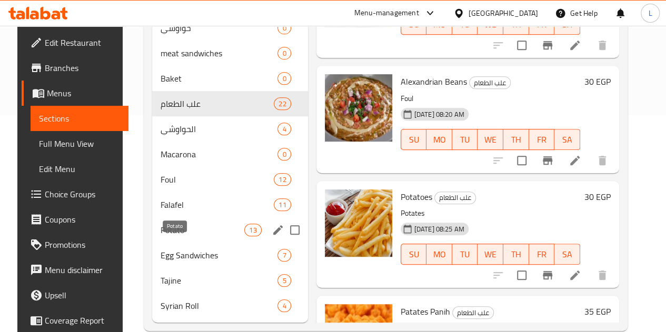
scroll to position [252, 0]
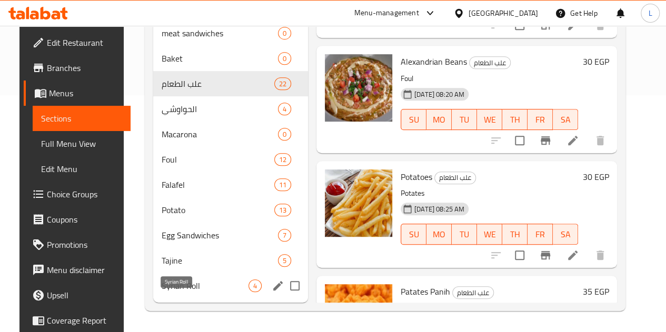
click at [195, 287] on span "Syrian Roll" at bounding box center [205, 286] width 87 height 13
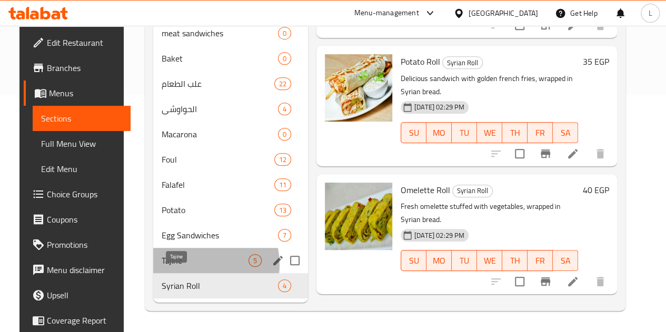
click at [187, 266] on span "Tajine" at bounding box center [205, 260] width 87 height 13
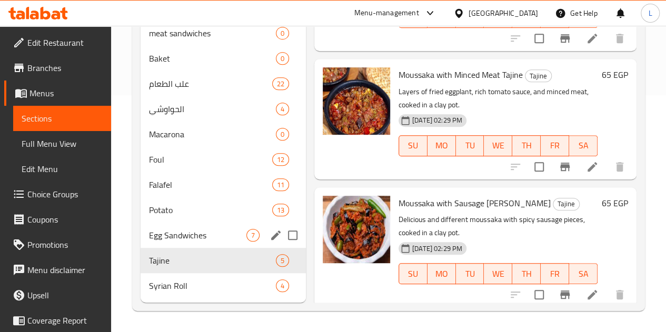
click at [185, 247] on div "Egg Sandwiches 7" at bounding box center [223, 235] width 165 height 25
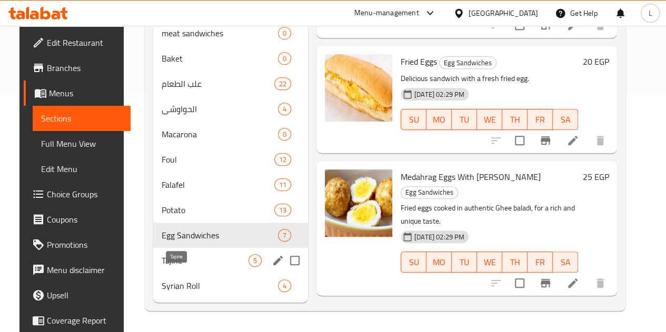
click at [181, 279] on div "Syrian Roll 4" at bounding box center [230, 285] width 155 height 25
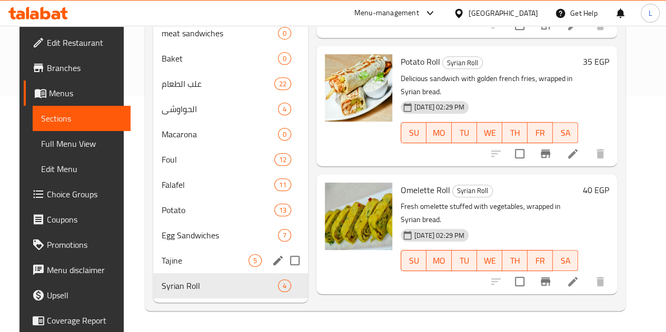
click at [183, 263] on span "Tajine" at bounding box center [205, 260] width 87 height 13
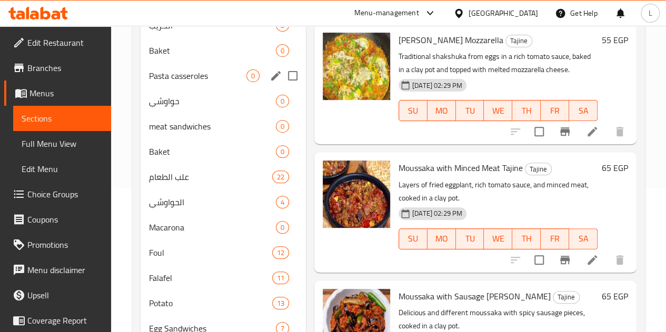
scroll to position [136, 0]
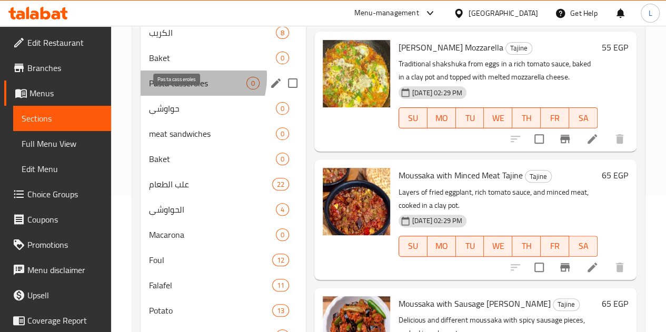
click at [188, 90] on span "Pasta casseroles" at bounding box center [197, 83] width 97 height 13
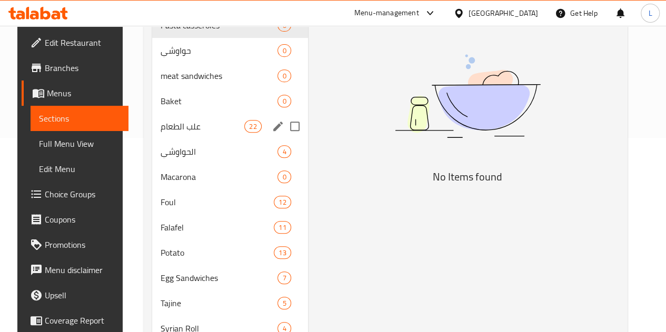
scroll to position [252, 0]
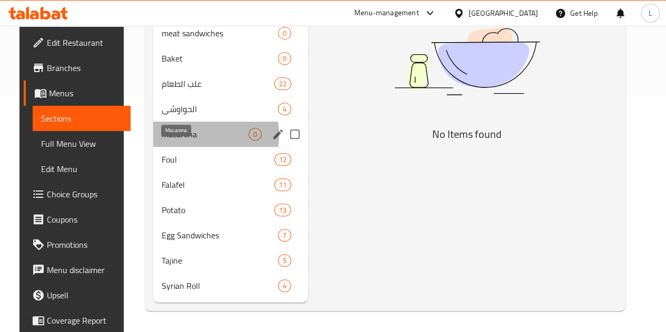
click at [186, 136] on span "Macarona" at bounding box center [205, 134] width 87 height 13
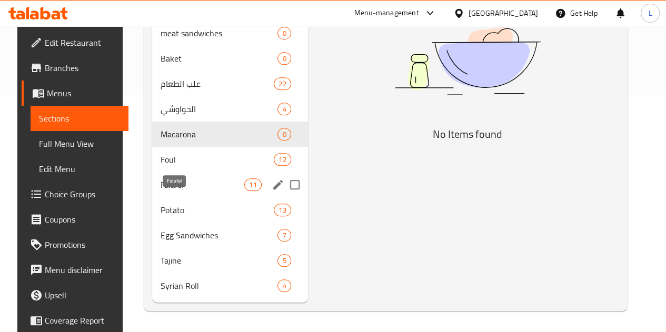
scroll to position [251, 0]
drag, startPoint x: 173, startPoint y: 168, endPoint x: 176, endPoint y: 199, distance: 31.7
click at [176, 199] on div "الكريب 8 Baket 0 Pasta casseroles 0 حواوشي 0 meat sandwiches 0 Baket 0 علب الطع…" at bounding box center [230, 108] width 156 height 379
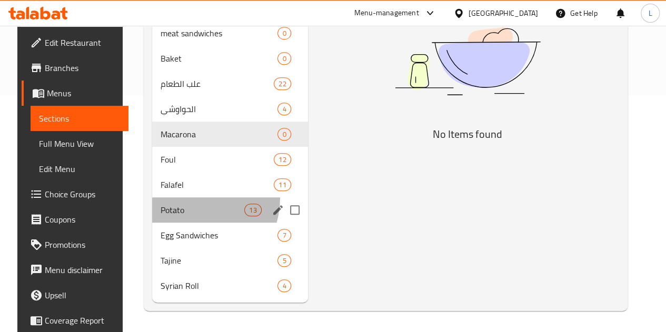
click at [176, 199] on div "Potato 13" at bounding box center [230, 210] width 156 height 25
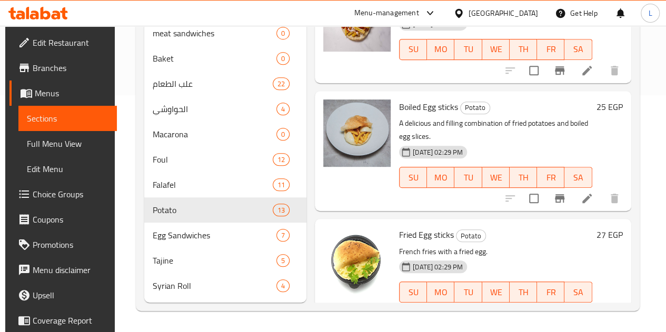
scroll to position [1114, 0]
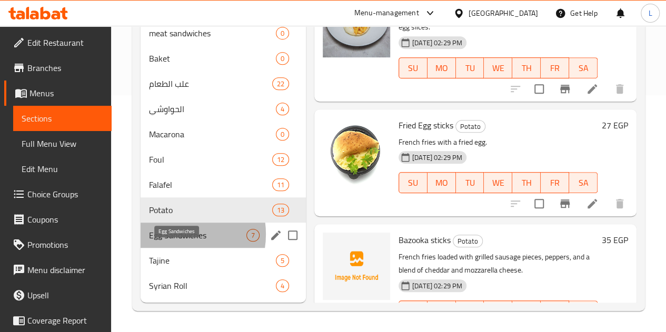
click at [174, 235] on span "Egg Sandwiches" at bounding box center [197, 235] width 97 height 13
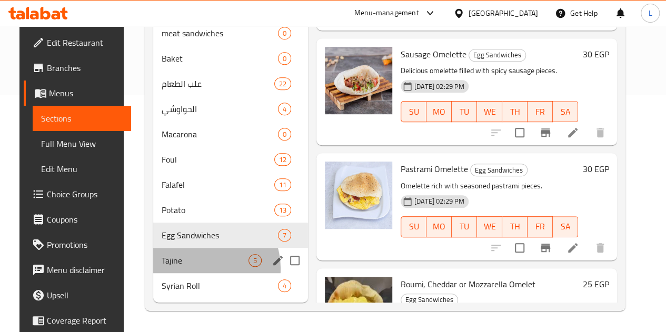
click at [188, 270] on div "Tajine 5" at bounding box center [230, 260] width 155 height 25
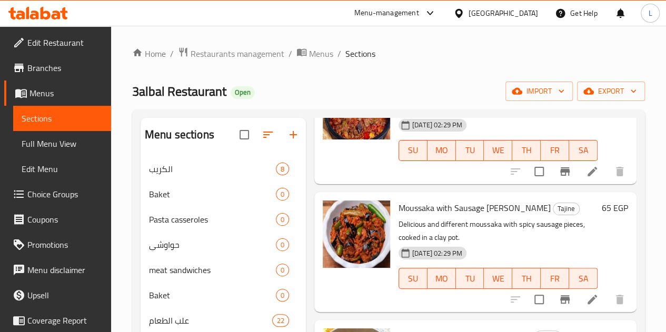
scroll to position [252, 0]
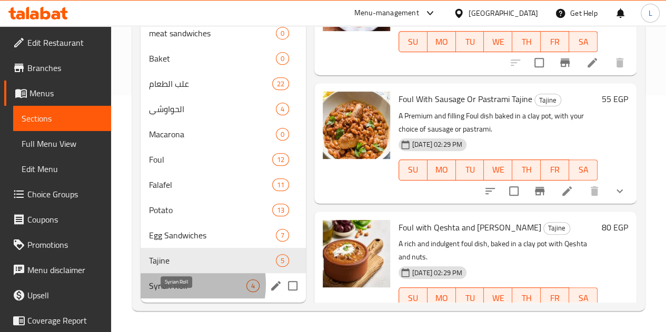
click at [173, 285] on span "Syrian Roll" at bounding box center [197, 286] width 97 height 13
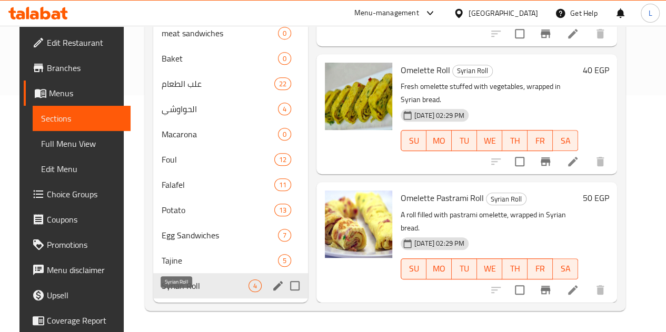
scroll to position [65, 0]
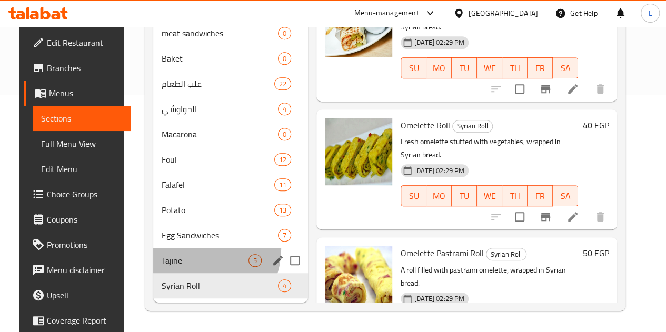
click at [185, 250] on div "Tajine 5" at bounding box center [230, 260] width 155 height 25
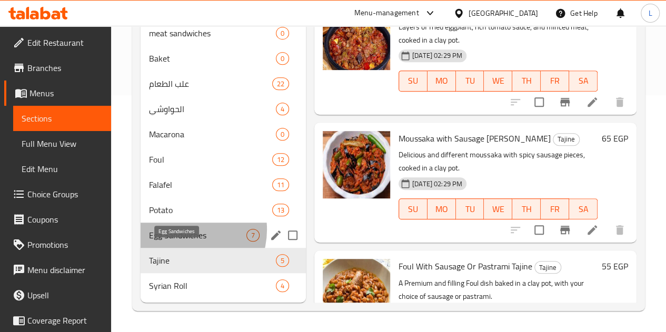
click at [182, 230] on span "Egg Sandwiches" at bounding box center [197, 235] width 97 height 13
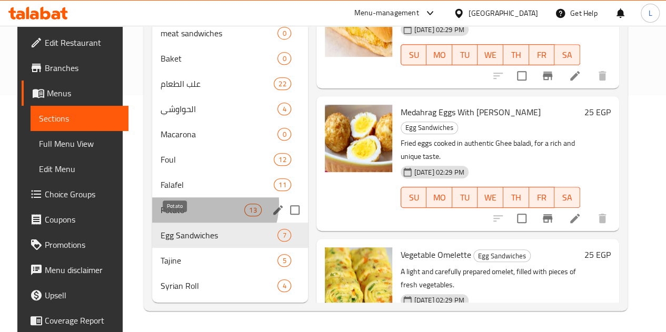
click at [190, 204] on span "Potato" at bounding box center [203, 210] width 84 height 13
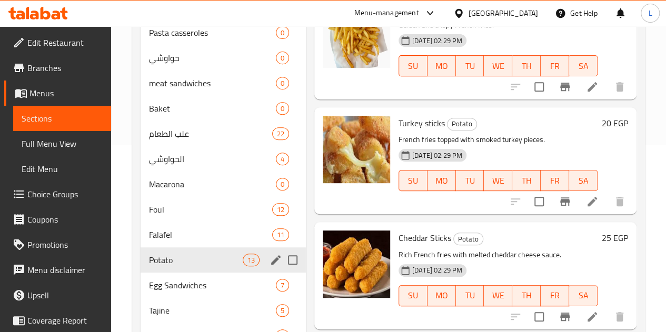
scroll to position [184, 0]
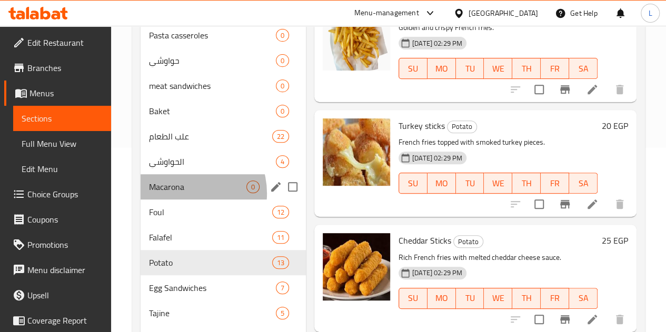
click at [183, 200] on div "Macarona 0" at bounding box center [223, 186] width 165 height 25
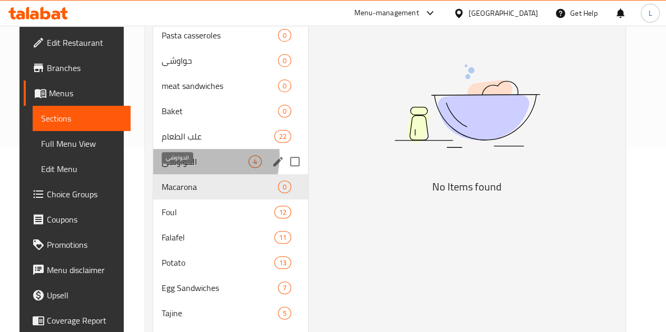
click at [174, 168] on span "الحواوشي" at bounding box center [205, 161] width 87 height 13
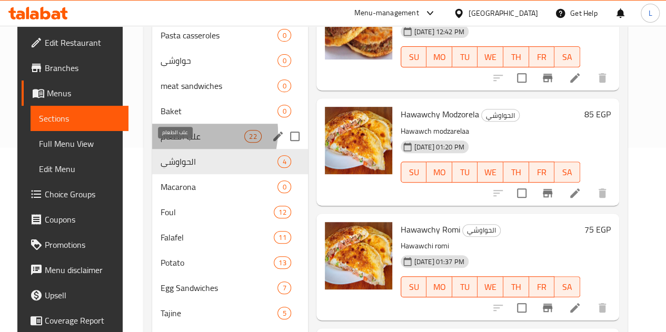
click at [183, 143] on span "علب الطعام" at bounding box center [203, 136] width 84 height 13
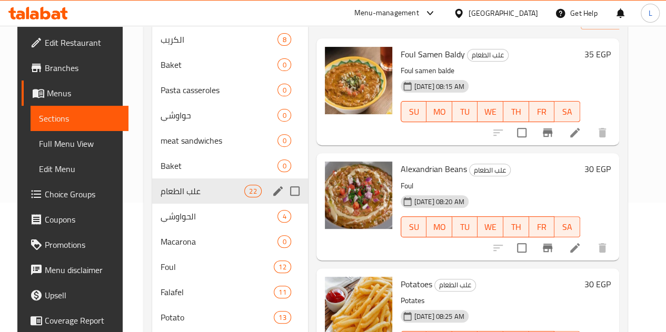
scroll to position [129, 0]
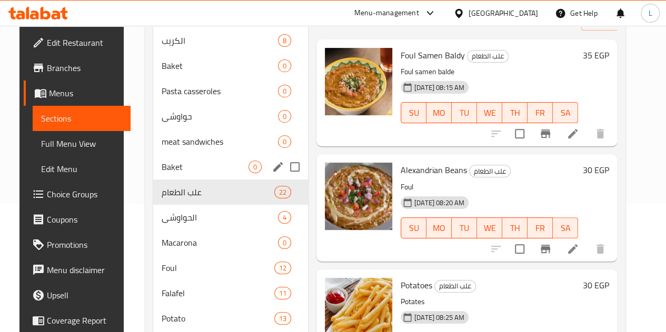
click at [183, 172] on div "Baket 0" at bounding box center [230, 166] width 155 height 25
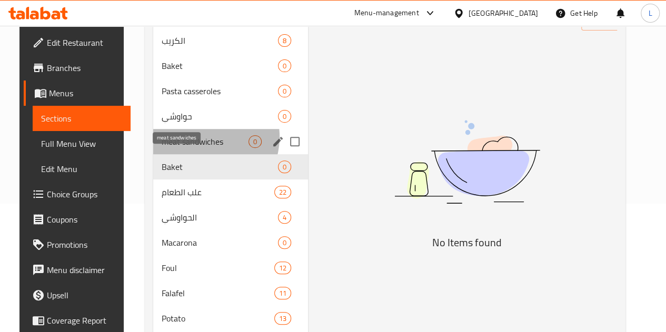
click at [190, 148] on span "meat sandwiches" at bounding box center [205, 141] width 87 height 13
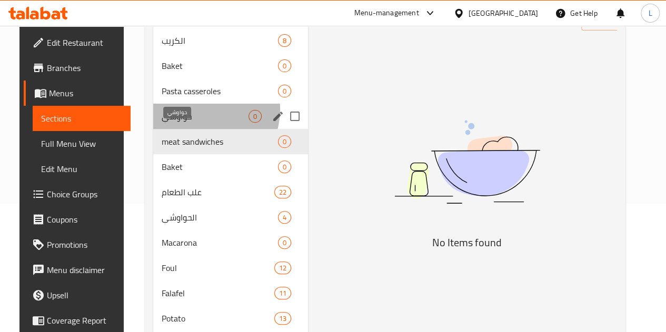
click at [191, 123] on span "حواوشي" at bounding box center [205, 116] width 87 height 13
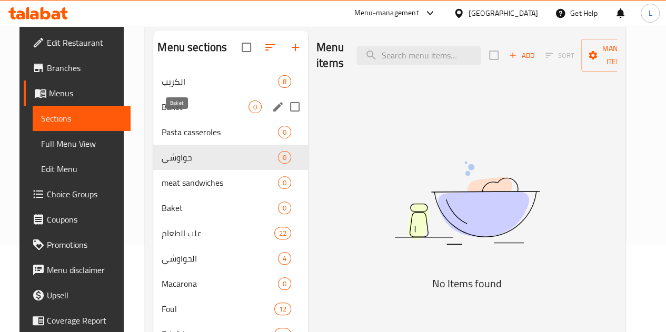
scroll to position [79, 0]
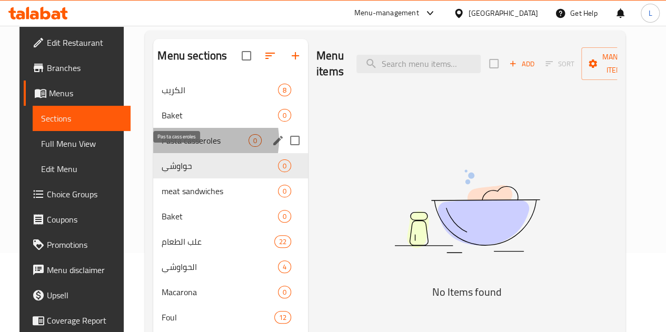
click at [187, 147] on span "Pasta casseroles" at bounding box center [205, 140] width 87 height 13
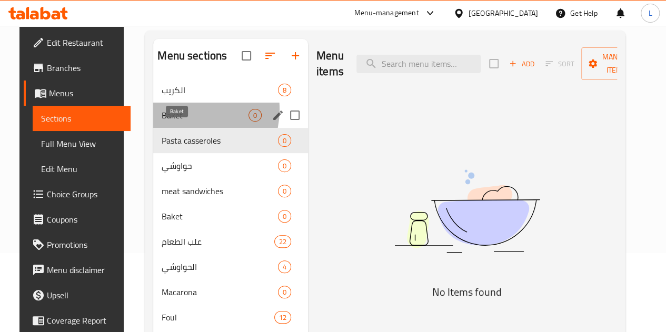
click at [176, 122] on span "Baket" at bounding box center [205, 115] width 87 height 13
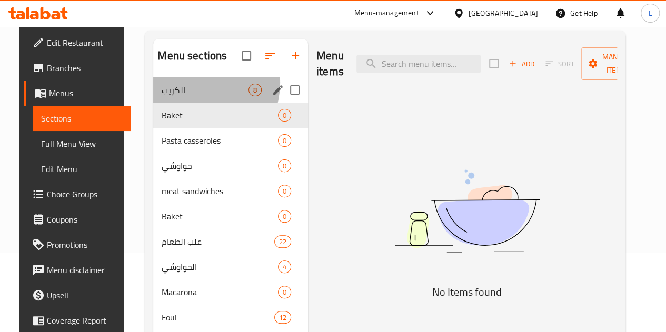
click at [183, 99] on div "الكريب 8" at bounding box center [230, 89] width 155 height 25
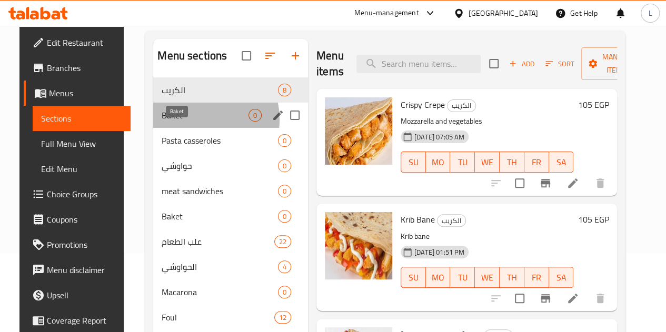
click at [179, 122] on span "Baket" at bounding box center [205, 115] width 87 height 13
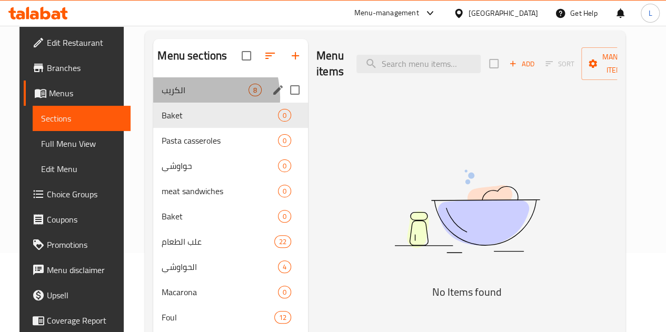
click at [178, 103] on div "الكريب 8" at bounding box center [230, 89] width 155 height 25
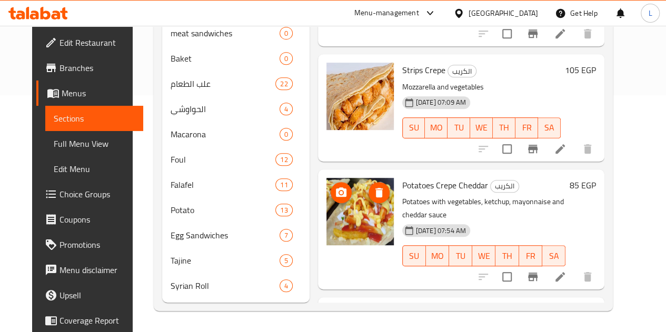
scroll to position [221, 0]
drag, startPoint x: 339, startPoint y: 176, endPoint x: 371, endPoint y: 158, distance: 36.3
click at [371, 170] on div "Potatoes Crepe Cheddar الكريب Potatoes with vegetables, ketchup, mayonnaise and…" at bounding box center [461, 230] width 287 height 120
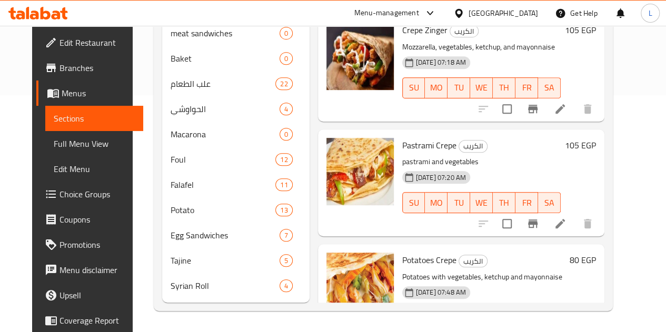
scroll to position [525, 0]
